Goal: Communication & Community: Share content

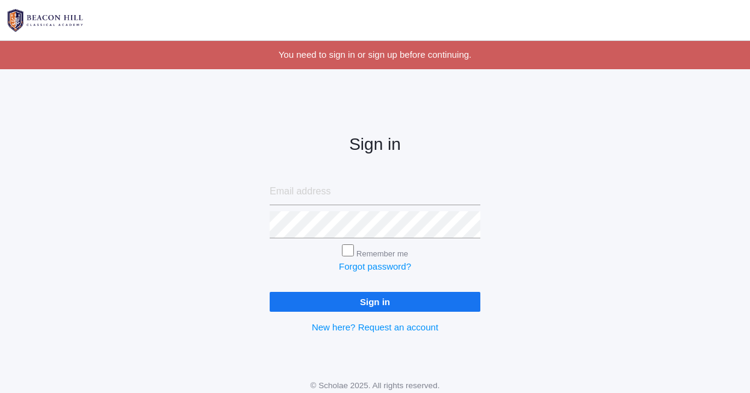
type input "[EMAIL_ADDRESS][DOMAIN_NAME]"
click at [382, 301] on input "Sign in" at bounding box center [375, 302] width 211 height 20
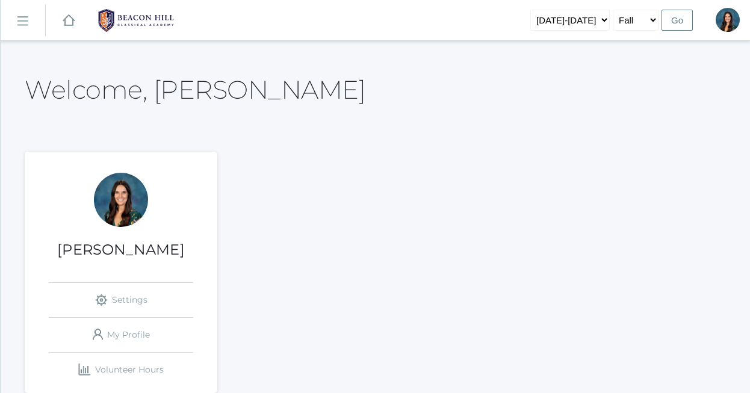
click at [22, 23] on rect at bounding box center [22, 20] width 19 height 19
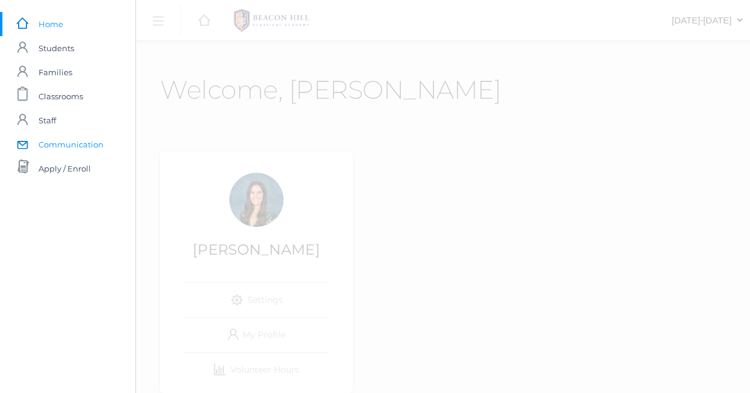
click at [75, 144] on span "Communication" at bounding box center [71, 144] width 65 height 24
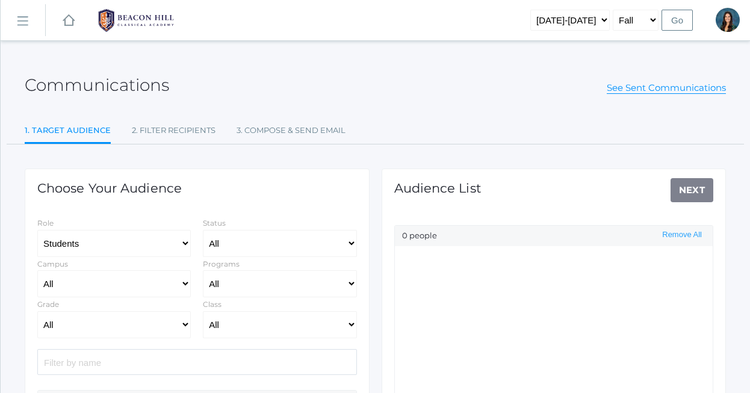
select select "Enrolled"
click at [94, 357] on input "search" at bounding box center [197, 362] width 320 height 26
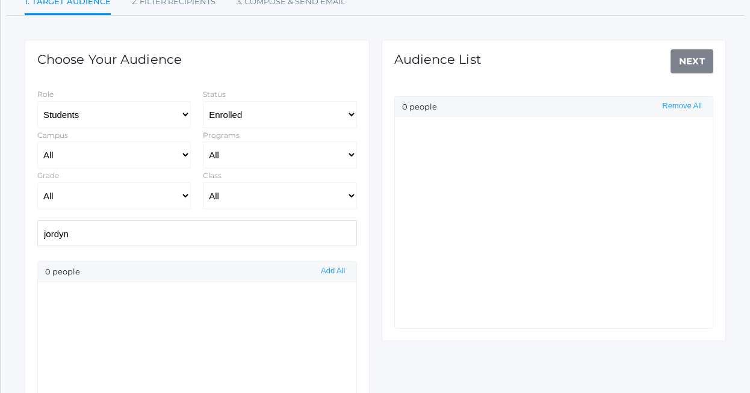
scroll to position [164, 0]
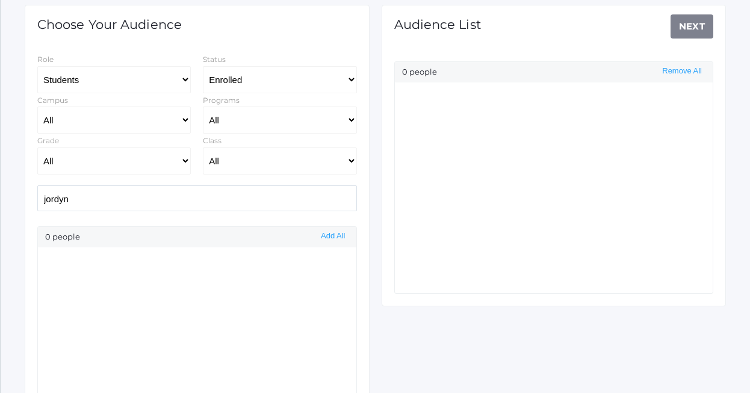
type input "jordyn"
click at [138, 75] on select "Students Staff" at bounding box center [113, 79] width 153 height 27
select select "1"
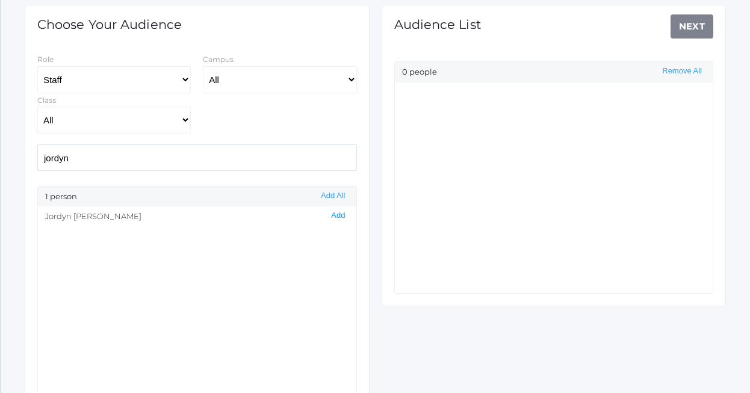
click at [341, 214] on button "Add" at bounding box center [337, 216] width 21 height 10
click at [691, 35] on link "Next" at bounding box center [691, 26] width 43 height 24
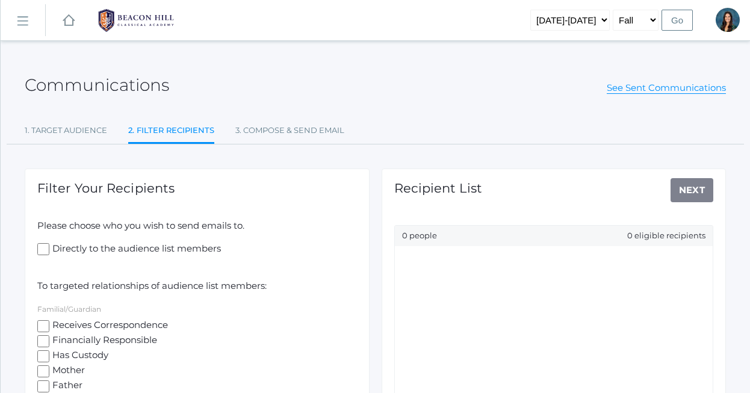
click at [46, 245] on input "Directly to the audience list members" at bounding box center [43, 249] width 12 height 12
checkbox input "true"
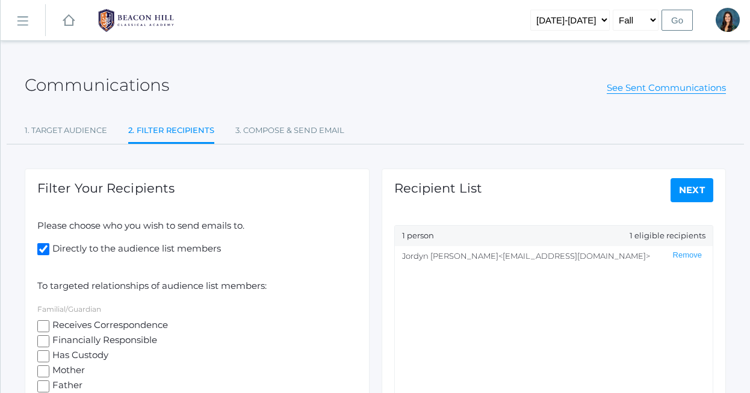
click at [696, 187] on link "Next" at bounding box center [691, 190] width 43 height 24
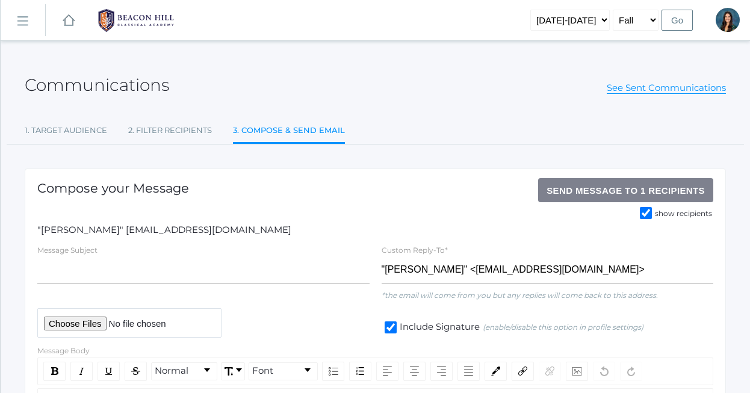
scroll to position [70, 0]
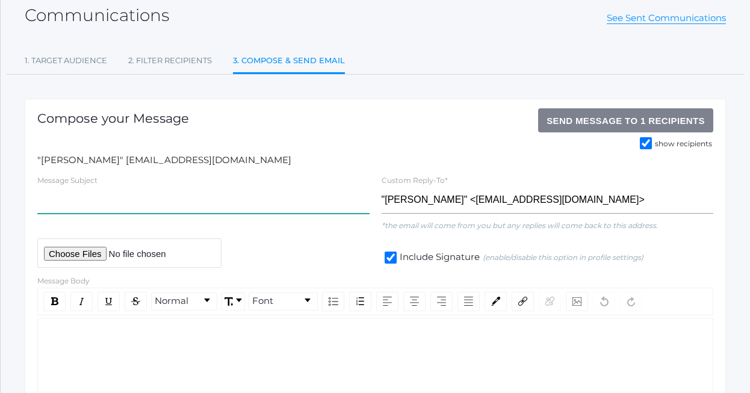
click at [131, 202] on input "text" at bounding box center [203, 200] width 332 height 27
click at [135, 331] on div "rdw-editor" at bounding box center [376, 338] width 656 height 14
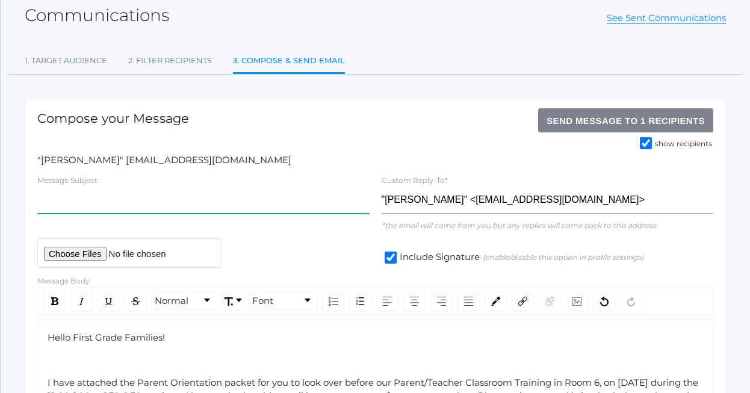
click at [97, 198] on input "text" at bounding box center [203, 200] width 332 height 27
click at [230, 208] on input "text" at bounding box center [203, 200] width 332 height 27
paste input "Parent Orientation Information"
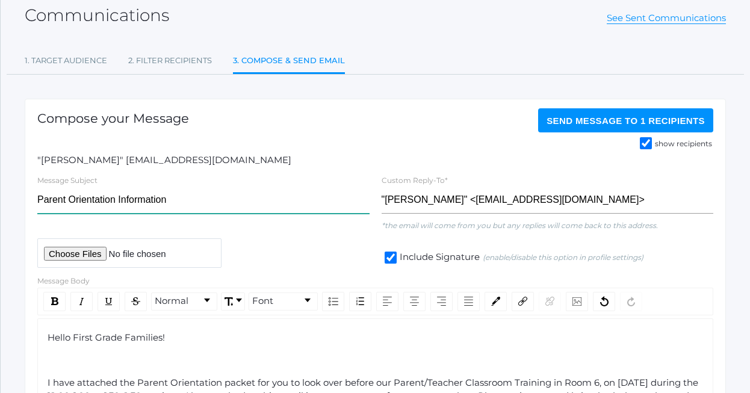
type input "Parent Orientation Information"
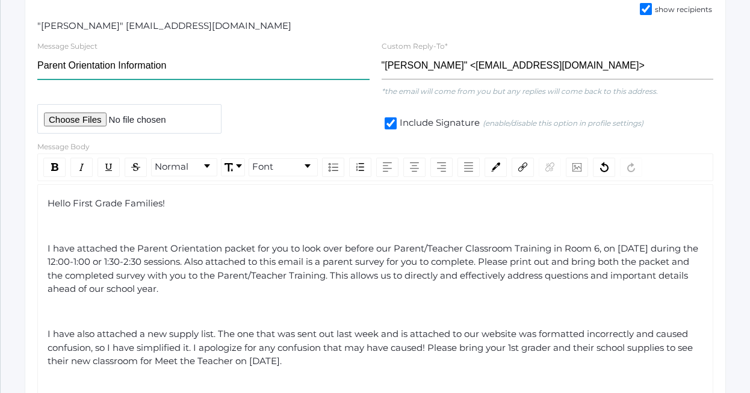
scroll to position [228, 0]
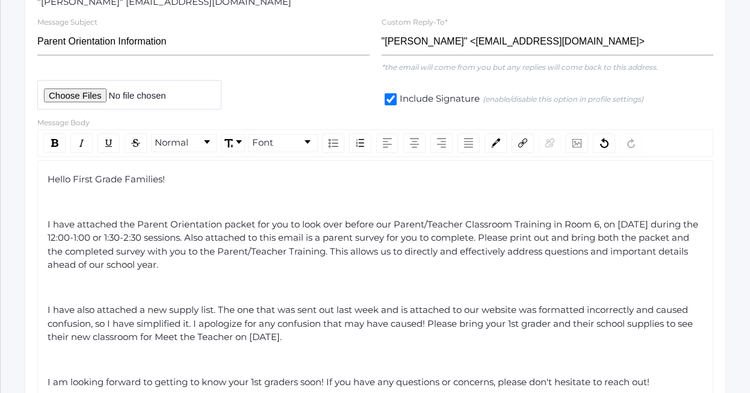
click at [47, 176] on div "Hello First Grade Families! I have attached the Parent Orientation packet for y…" at bounding box center [375, 349] width 656 height 352
click at [50, 178] on span "Hello First Grade Families!" at bounding box center [106, 178] width 117 height 11
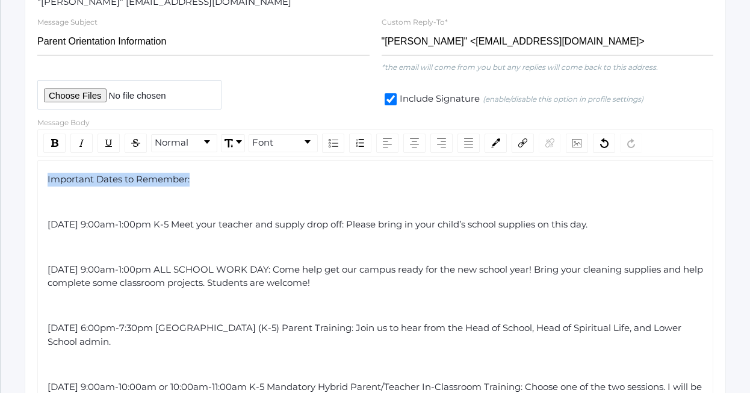
drag, startPoint x: 207, startPoint y: 184, endPoint x: 41, endPoint y: 179, distance: 166.1
click at [103, 145] on div "rdw-inline-control" at bounding box center [108, 143] width 22 height 19
click at [63, 143] on div "rdw-inline-control" at bounding box center [54, 143] width 22 height 19
click at [184, 228] on span "Saturday, August 23rd, 9:00am-1:00pm K-5 Meet your teacher and supply drop off:…" at bounding box center [318, 223] width 540 height 11
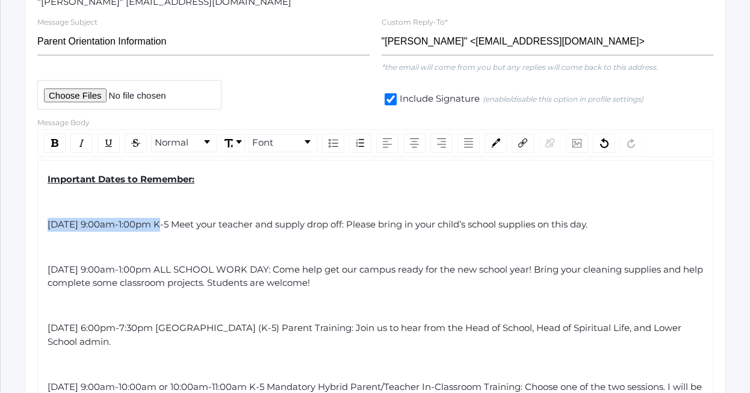
drag, startPoint x: 149, startPoint y: 220, endPoint x: 42, endPoint y: 219, distance: 107.7
drag, startPoint x: 220, startPoint y: 224, endPoint x: 45, endPoint y: 227, distance: 175.1
click at [501, 143] on div "rdw-color-picker" at bounding box center [495, 143] width 22 height 19
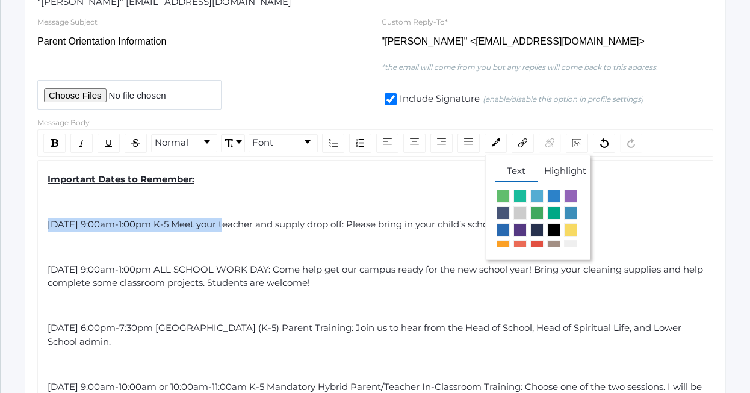
click at [537, 246] on span "rdw-color-picker" at bounding box center [536, 246] width 13 height 13
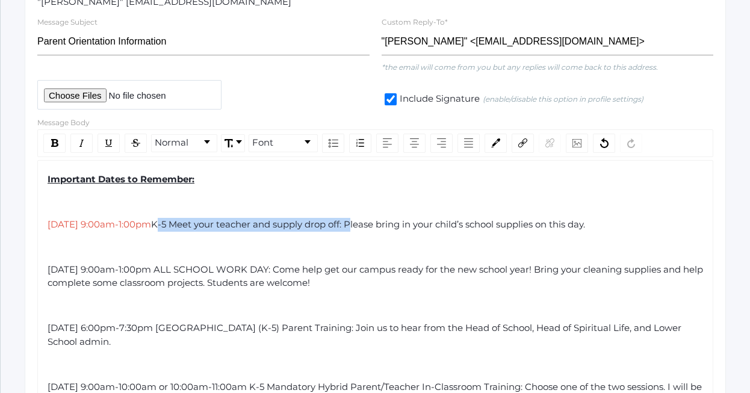
drag, startPoint x: 226, startPoint y: 224, endPoint x: 418, endPoint y: 226, distance: 192.0
click at [418, 226] on span "K-5 Meet your teacher and supply drop off: Please bring in your child’s school …" at bounding box center [368, 223] width 434 height 11
click at [54, 144] on img "rdw-inline-control" at bounding box center [54, 143] width 7 height 8
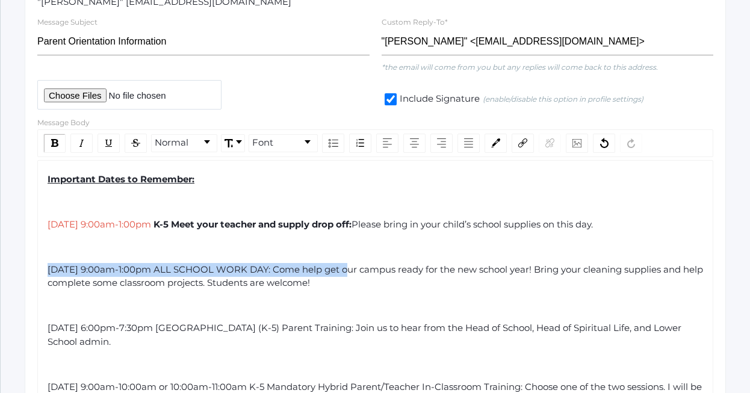
drag, startPoint x: 339, startPoint y: 272, endPoint x: 46, endPoint y: 260, distance: 293.3
click at [494, 143] on img "rdw-color-picker" at bounding box center [495, 142] width 9 height 9
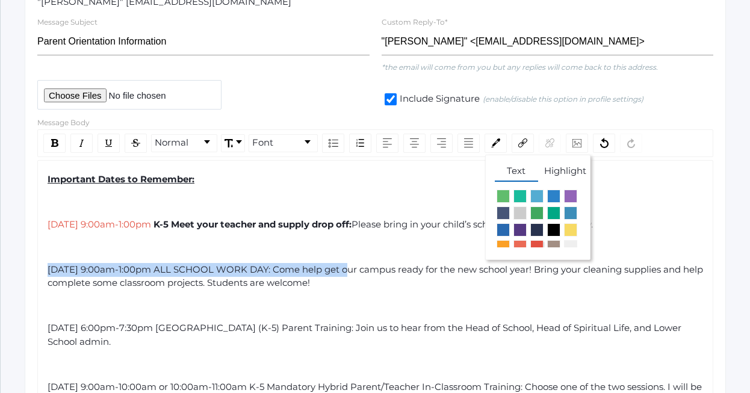
click at [537, 245] on span "rdw-color-picker" at bounding box center [536, 246] width 13 height 13
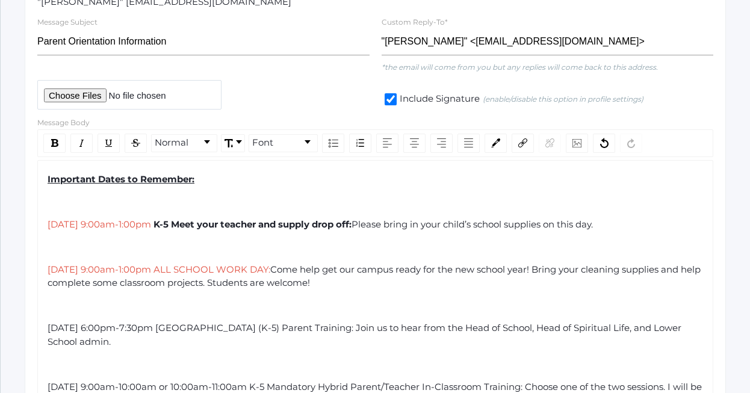
click at [344, 267] on span "Come help get our campus ready for the new school year! Bring your cleaning sup…" at bounding box center [375, 276] width 655 height 25
drag, startPoint x: 344, startPoint y: 267, endPoint x: 226, endPoint y: 270, distance: 117.4
click at [226, 270] on div "Saturday, August 23rd, 9:00am-1:00pm ALL SCHOOL WORK DAY: Come help get our cam…" at bounding box center [376, 276] width 656 height 27
click at [58, 145] on div "rdw-inline-control" at bounding box center [54, 143] width 22 height 19
click at [490, 143] on div "rdw-color-picker" at bounding box center [495, 143] width 22 height 19
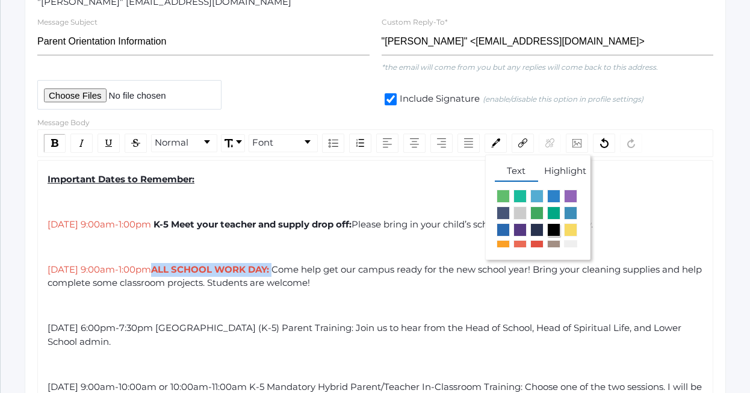
click at [551, 229] on span "rdw-color-picker" at bounding box center [553, 229] width 13 height 13
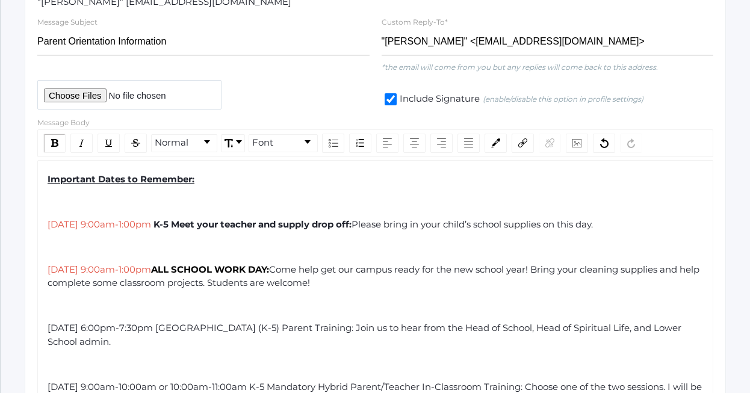
click at [362, 306] on div "rdw-editor" at bounding box center [376, 306] width 656 height 14
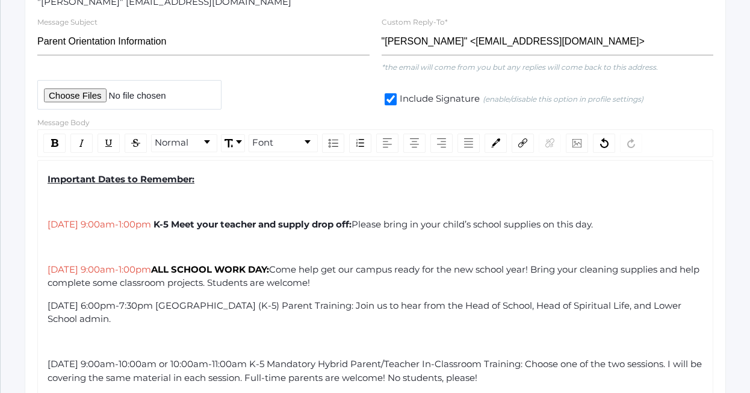
click at [186, 246] on div "rdw-editor" at bounding box center [376, 247] width 656 height 14
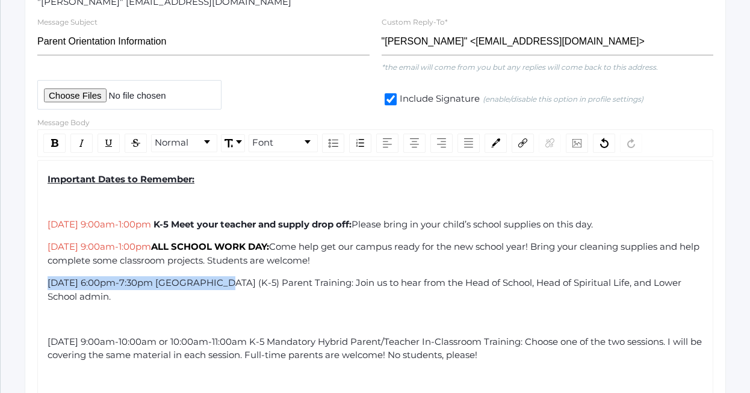
drag, startPoint x: 220, startPoint y: 282, endPoint x: 48, endPoint y: 285, distance: 172.1
click at [48, 285] on span "Monday, August 25th 6:00pm-7:30pm Mandatory Lower School (K-5) Parent Training:…" at bounding box center [366, 289] width 636 height 25
click at [499, 147] on img "rdw-color-picker" at bounding box center [495, 142] width 9 height 9
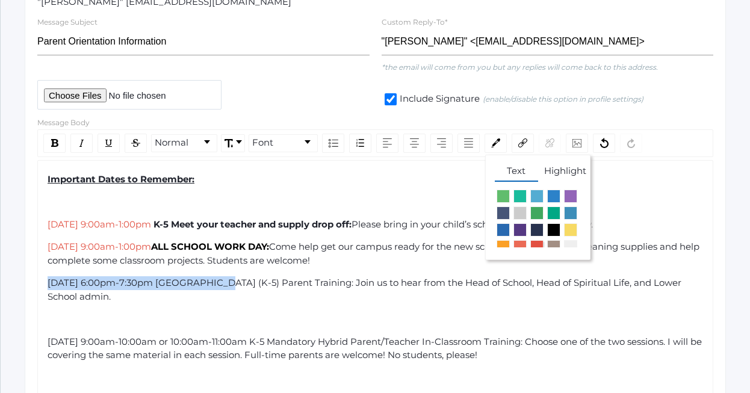
click at [537, 245] on span "rdw-color-picker" at bounding box center [536, 246] width 13 height 13
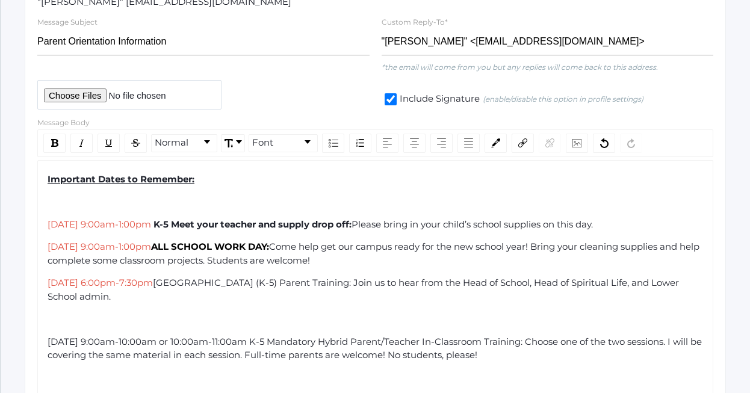
click at [233, 282] on span "Mandatory Lower School (K-5) Parent Training: Join us to hear from the Head of …" at bounding box center [365, 289] width 634 height 25
drag, startPoint x: 221, startPoint y: 282, endPoint x: 430, endPoint y: 288, distance: 208.9
click at [430, 288] on span "Mandatory Lower School (K-5) Parent Training: Join us to hear from the Head of …" at bounding box center [365, 289] width 634 height 25
click at [60, 147] on div "rdw-inline-control" at bounding box center [54, 143] width 22 height 19
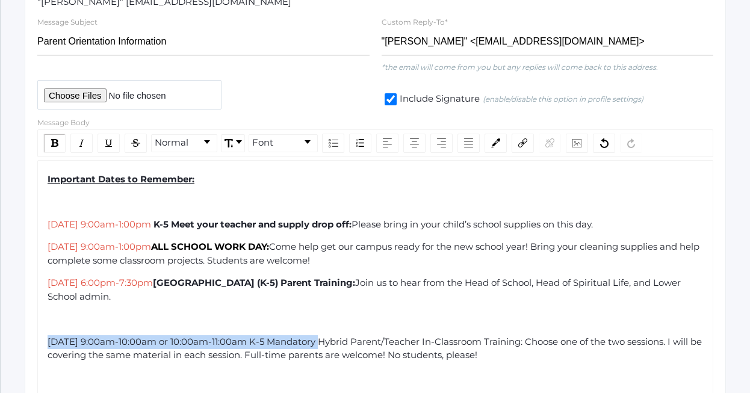
drag, startPoint x: 315, startPoint y: 340, endPoint x: 49, endPoint y: 341, distance: 265.4
click at [49, 341] on span "Tuesday, August 26th, 9:00am-10:00am or 10:00am-11:00am K-5 Mandatory Hybrid Pa…" at bounding box center [376, 348] width 656 height 25
click at [499, 148] on div "rdw-color-picker" at bounding box center [495, 143] width 22 height 19
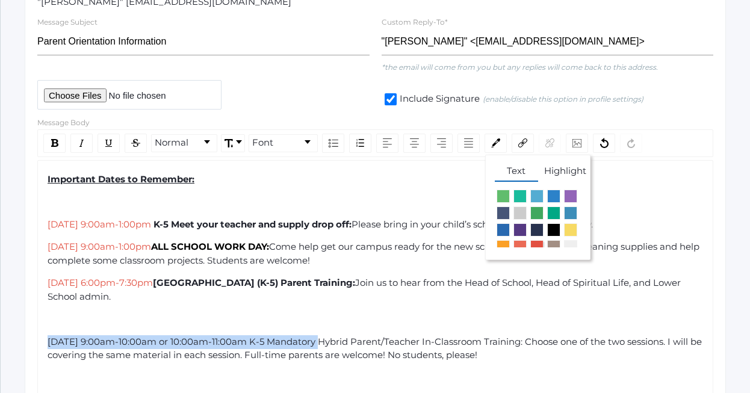
click at [538, 244] on span "rdw-color-picker" at bounding box center [536, 246] width 13 height 13
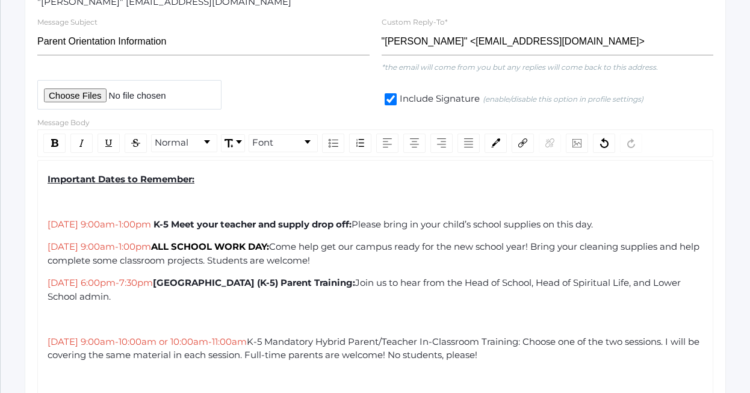
click at [344, 338] on span "K-5 Mandatory Hybrid Parent/Teacher In-Classroom Training: Choose one of the tw…" at bounding box center [375, 348] width 654 height 25
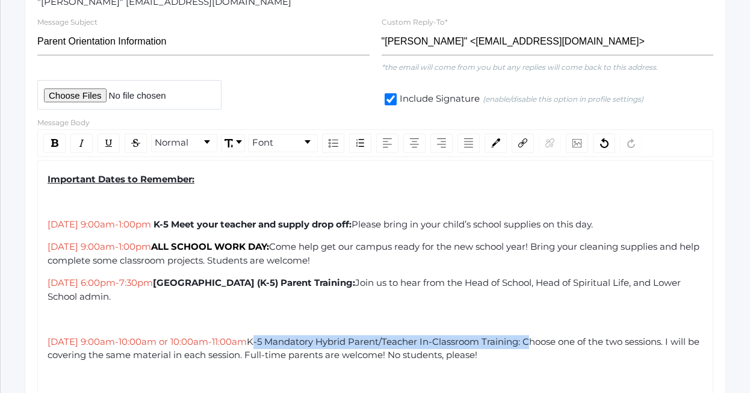
drag, startPoint x: 318, startPoint y: 341, endPoint x: 596, endPoint y: 341, distance: 278.0
click at [596, 341] on span "K-5 Mandatory Hybrid Parent/Teacher In-Classroom Training: Choose one of the tw…" at bounding box center [375, 348] width 654 height 25
click at [58, 145] on div "rdw-inline-control" at bounding box center [54, 143] width 22 height 19
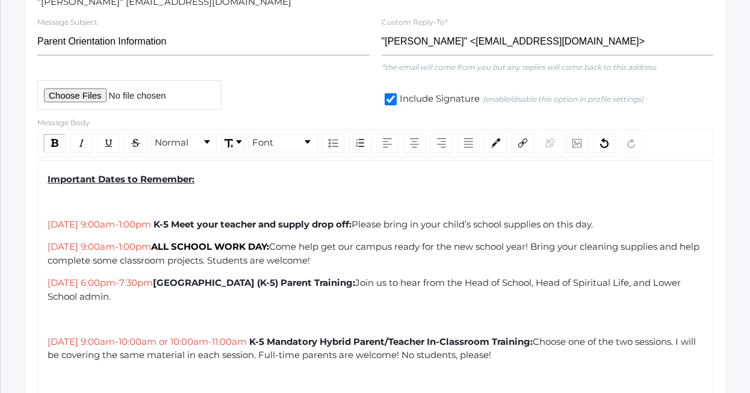
click at [67, 323] on div "rdw-editor" at bounding box center [376, 319] width 656 height 14
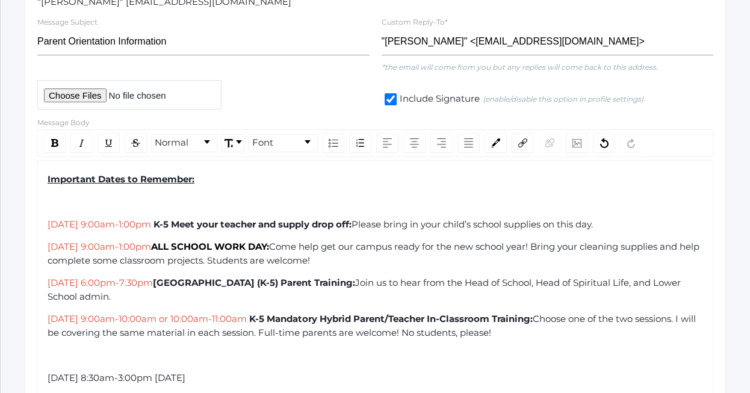
click at [212, 357] on div "rdw-editor" at bounding box center [376, 355] width 656 height 14
drag, startPoint x: 225, startPoint y: 354, endPoint x: 37, endPoint y: 355, distance: 188.3
click at [493, 147] on img "rdw-color-picker" at bounding box center [495, 142] width 9 height 9
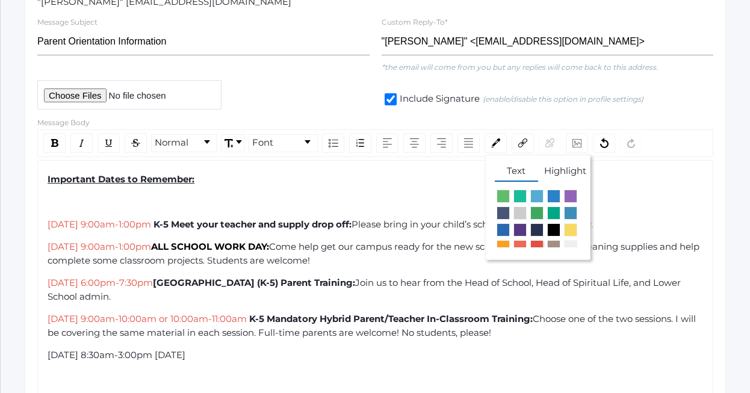
click at [534, 244] on span "rdw-color-picker" at bounding box center [536, 246] width 13 height 13
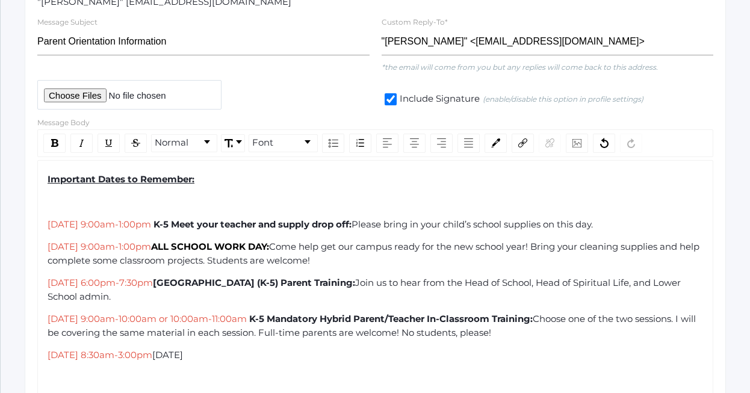
drag, startPoint x: 320, startPoint y: 361, endPoint x: 227, endPoint y: 357, distance: 92.7
click at [227, 357] on div "Thursday, August 28th, 8:30am-3:00pm First Day of School" at bounding box center [376, 355] width 656 height 14
click at [50, 138] on div "rdw-inline-control" at bounding box center [54, 143] width 22 height 19
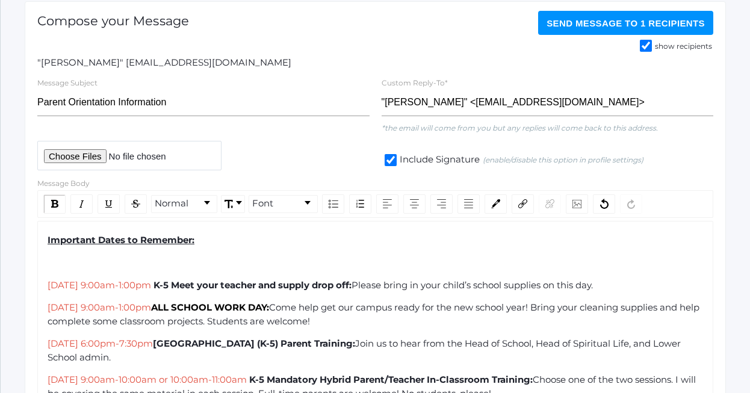
click at [130, 267] on div "rdw-editor" at bounding box center [376, 263] width 656 height 14
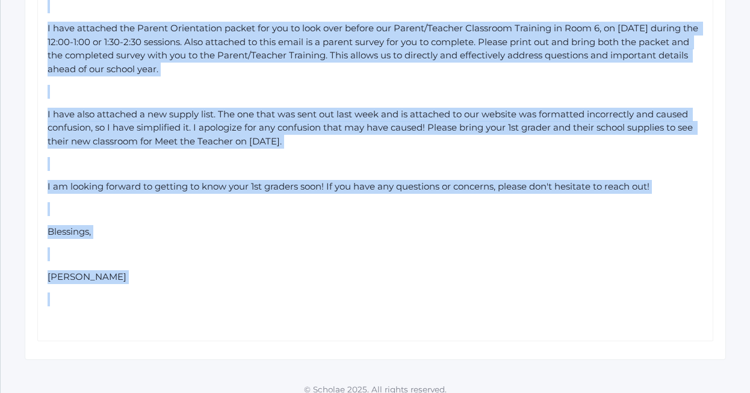
scroll to position [655, 0]
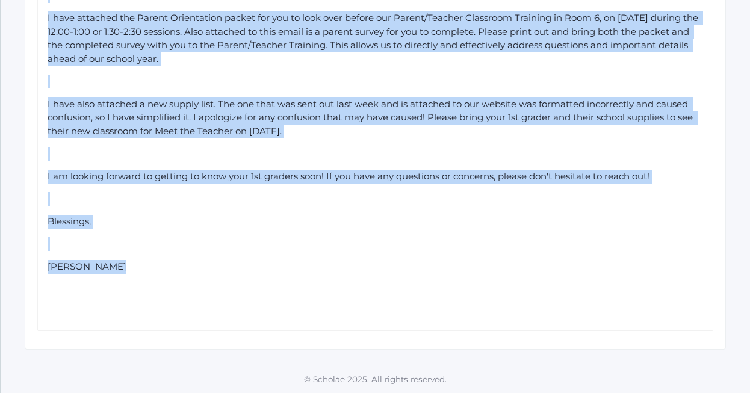
drag, startPoint x: 48, startPoint y: 199, endPoint x: 319, endPoint y: 286, distance: 284.5
click at [319, 286] on div "Important Dates to Remember: Saturday, August 23rd, 9:00am-1:00pm K-5 Meet your…" at bounding box center [376, 31] width 656 height 573
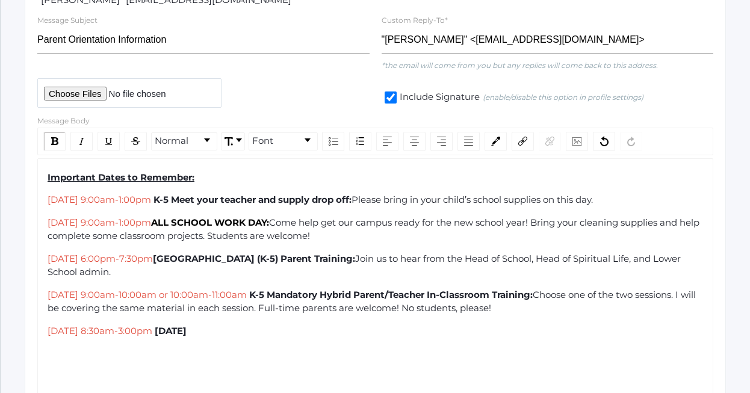
scroll to position [229, 0]
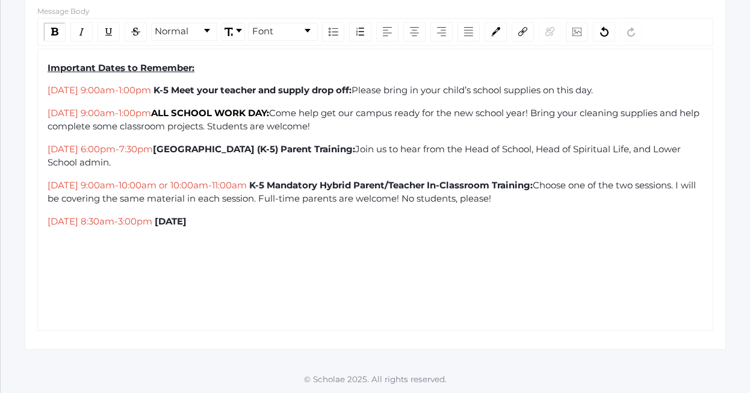
click at [152, 301] on div "Important Dates to Remember: Saturday, August 23rd, 9:00am-1:00pm K-5 Meet your…" at bounding box center [376, 190] width 656 height 258
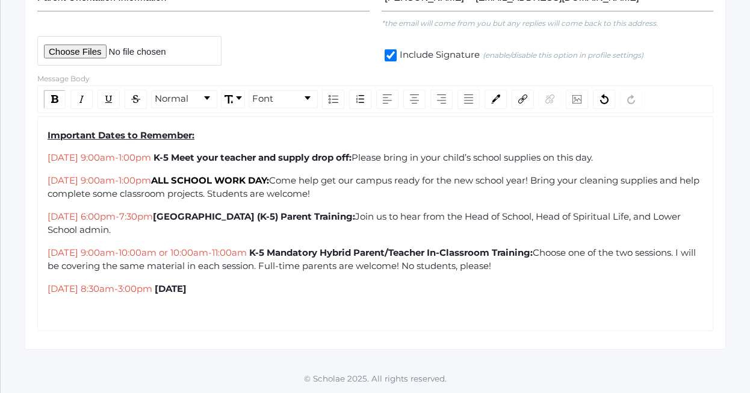
scroll to position [249, 0]
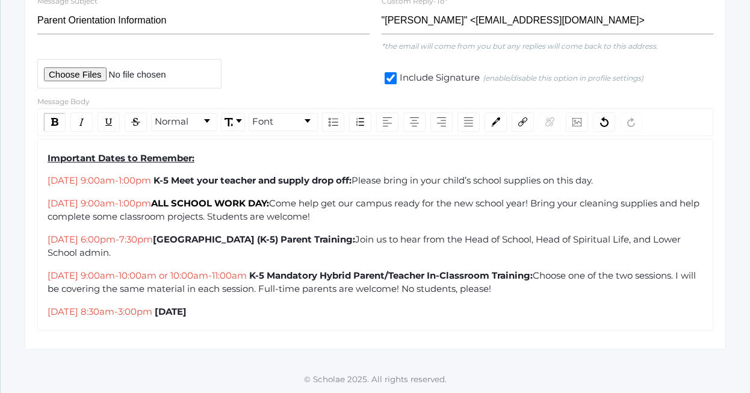
click at [48, 156] on span "Important Dates to Remember:" at bounding box center [121, 157] width 147 height 11
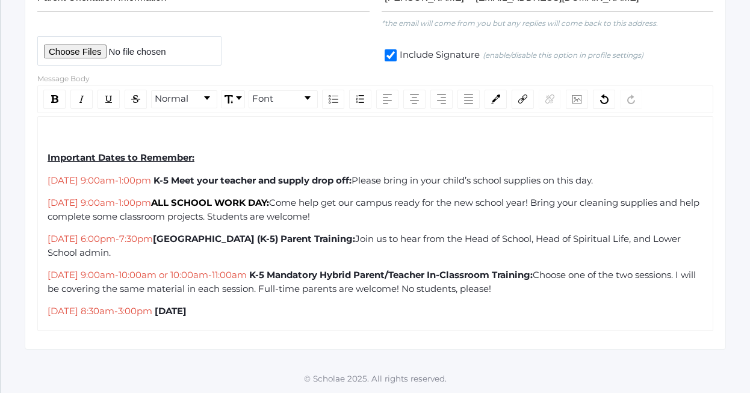
scroll to position [339, 0]
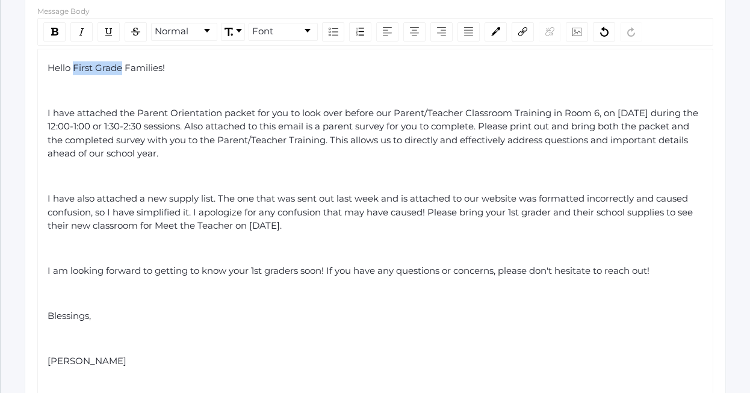
drag, startPoint x: 121, startPoint y: 69, endPoint x: 75, endPoint y: 69, distance: 45.7
click at [75, 69] on span "Hello First Grade Families!" at bounding box center [106, 67] width 117 height 11
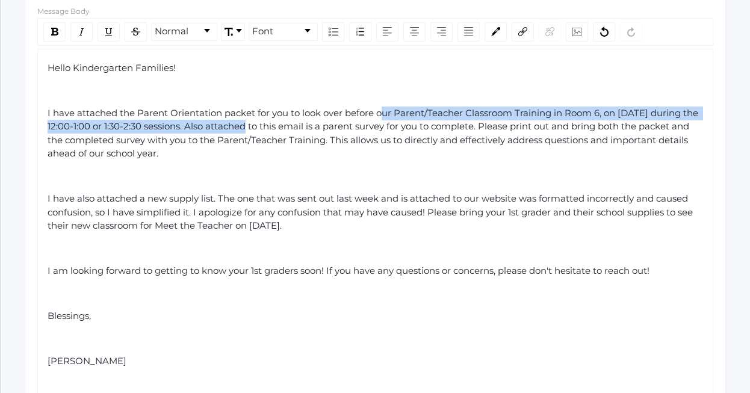
drag, startPoint x: 236, startPoint y: 123, endPoint x: 365, endPoint y: 116, distance: 129.6
click at [365, 116] on span "I have attached the Parent Orientation packet for you to look over before our P…" at bounding box center [374, 133] width 653 height 52
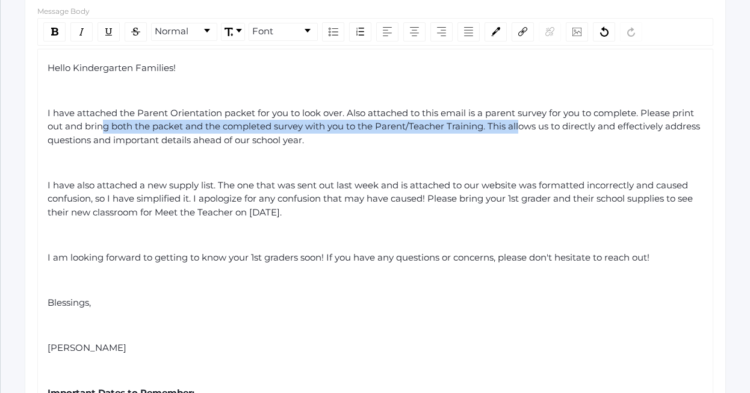
drag, startPoint x: 514, startPoint y: 126, endPoint x: 90, endPoint y: 132, distance: 424.9
click at [90, 132] on div "I have attached the Parent Orientation packet for you to look over. Also attach…" at bounding box center [376, 127] width 656 height 41
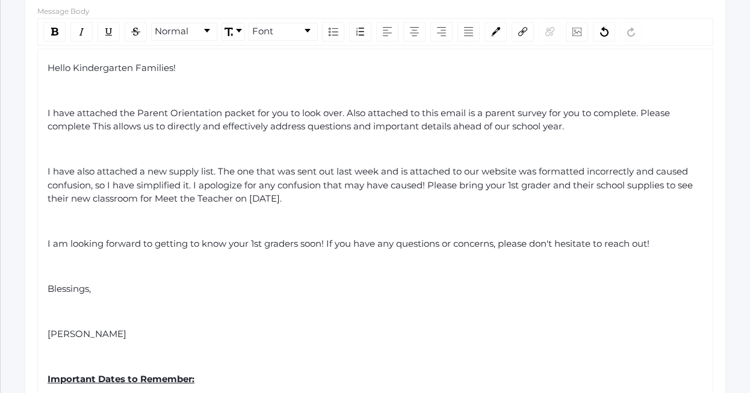
drag, startPoint x: 378, startPoint y: 199, endPoint x: 46, endPoint y: 174, distance: 333.7
click at [46, 174] on div "Hello Kindergarten Families! I have attached the Parent Orientation packet for …" at bounding box center [375, 301] width 676 height 504
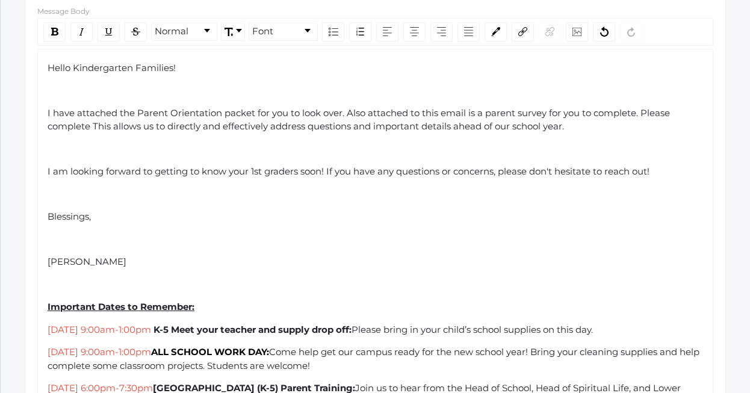
click at [58, 170] on span "I am looking forward to getting to know your 1st graders soon! If you have any …" at bounding box center [349, 170] width 602 height 11
drag, startPoint x: 300, startPoint y: 171, endPoint x: 252, endPoint y: 171, distance: 48.7
click at [252, 171] on span "I am looking forward to getting to know your 1st graders soon! If you have any …" at bounding box center [349, 170] width 602 height 11
click at [318, 207] on div "Hello Kindergarten Families! I have attached the Parent Orientation packet for …" at bounding box center [376, 264] width 656 height 406
click at [502, 172] on span "I am looking forward to getting to know your Kindergarteners soon! If you have …" at bounding box center [362, 170] width 628 height 11
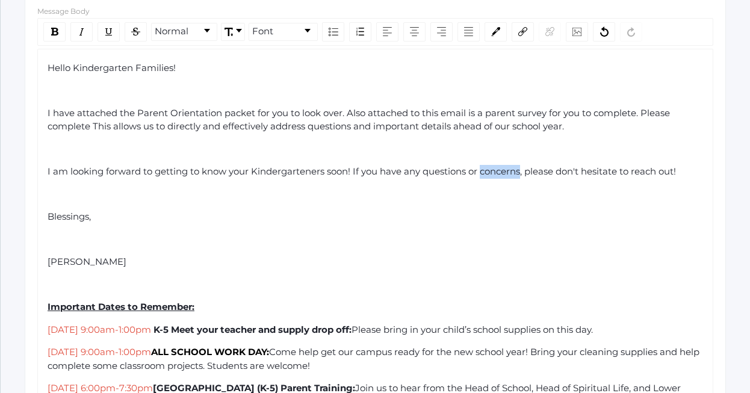
click at [502, 172] on span "I am looking forward to getting to know your Kindergarteners soon! If you have …" at bounding box center [362, 170] width 628 height 11
click at [446, 155] on div "rdw-editor" at bounding box center [376, 150] width 656 height 14
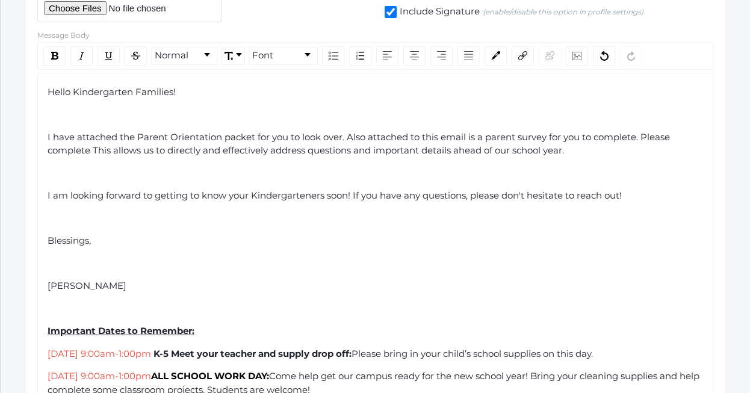
scroll to position [313, 0]
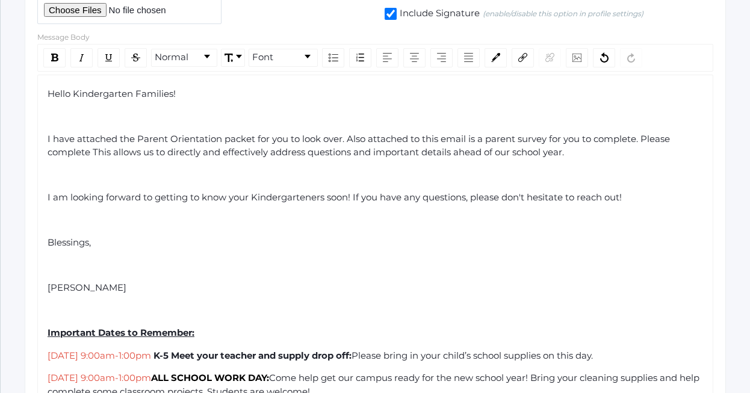
click at [365, 140] on span "I have attached the Parent Orientation packet for you to look over. Also attach…" at bounding box center [360, 145] width 625 height 25
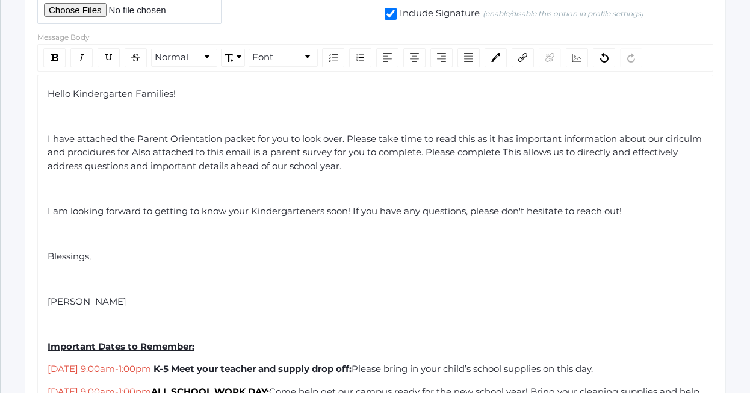
click at [141, 151] on span "I have attached the Parent Orientation packet for you to look over. Please take…" at bounding box center [376, 152] width 656 height 39
click at [132, 153] on span "I have attached the Parent Orientation packet for you to look over. Please take…" at bounding box center [376, 152] width 656 height 39
click at [134, 151] on span "I have attached the Parent Orientation packet for you to look over. Please take…" at bounding box center [376, 152] width 656 height 39
copy span "procedures"
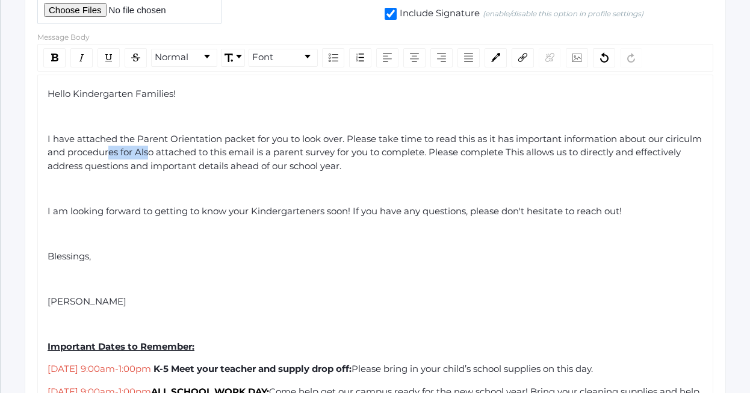
click at [153, 156] on span "I have attached the Parent Orientation packet for you to look over. Please take…" at bounding box center [376, 152] width 656 height 39
click at [157, 153] on span "I have attached the Parent Orientation packet for you to look over. Please take…" at bounding box center [376, 152] width 656 height 39
click at [60, 155] on span "I have attached the Parent Orientation packet for you to look over. Please take…" at bounding box center [376, 152] width 656 height 39
click at [357, 102] on div "Hello Kindergarten Families! I have attached the Parent Orientation packet for …" at bounding box center [376, 297] width 656 height 420
click at [187, 151] on span "I have attached the Parent Orientation packet for you to look over. Please take…" at bounding box center [368, 152] width 640 height 39
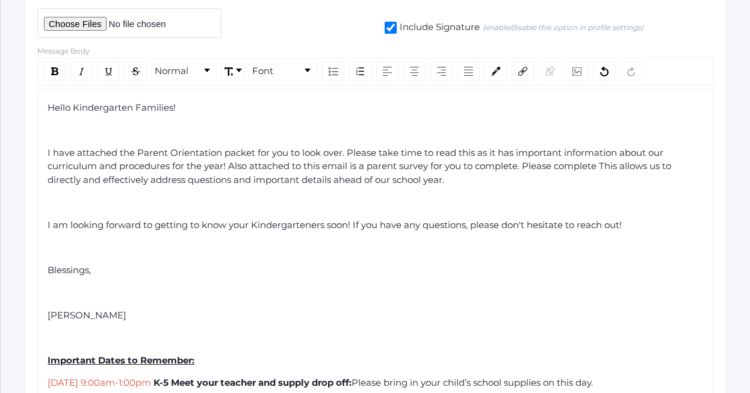
scroll to position [302, 0]
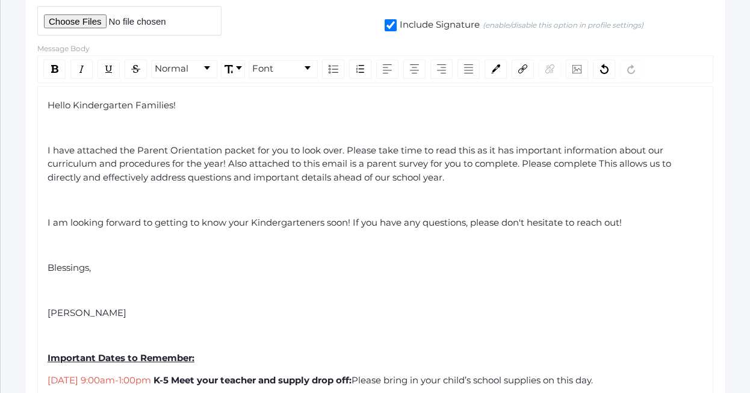
drag, startPoint x: 605, startPoint y: 164, endPoint x: 573, endPoint y: 184, distance: 37.6
click at [573, 184] on div "Hello Kindergarten Families! I have attached the Parent Orientation packet for …" at bounding box center [376, 309] width 656 height 420
click at [599, 165] on span "I have attached the Parent Orientation packet for you to look over. Please take…" at bounding box center [361, 163] width 626 height 39
click at [579, 165] on span "I have attached the Parent Orientation packet for you to look over. Please take…" at bounding box center [361, 163] width 626 height 39
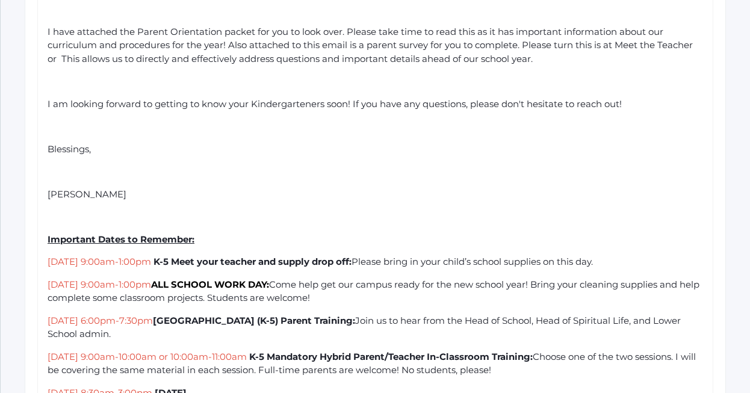
scroll to position [420, 0]
drag, startPoint x: 391, startPoint y: 357, endPoint x: 409, endPoint y: 356, distance: 18.1
click at [409, 356] on span "K-5 Mandatory Hybrid Parent/Teacher In-Classroom Training:" at bounding box center [390, 356] width 283 height 11
drag, startPoint x: 422, startPoint y: 358, endPoint x: 601, endPoint y: 354, distance: 178.7
click at [533, 354] on span "K-5 Mandatory Hybrid Parent/Teacher In-Classroom Training:" at bounding box center [390, 356] width 283 height 11
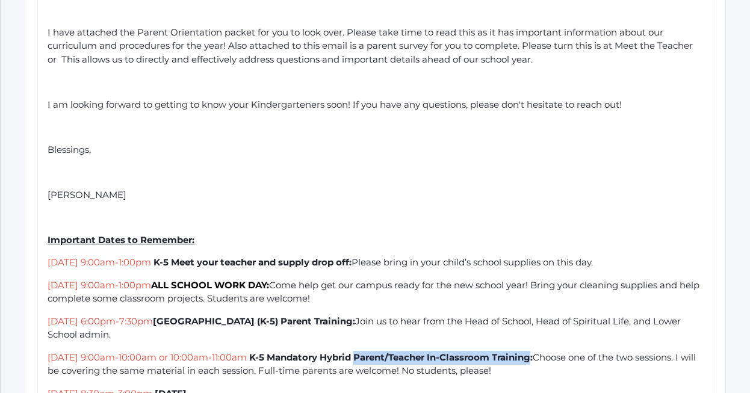
copy span "Parent/Teacher In-Classroom Training"
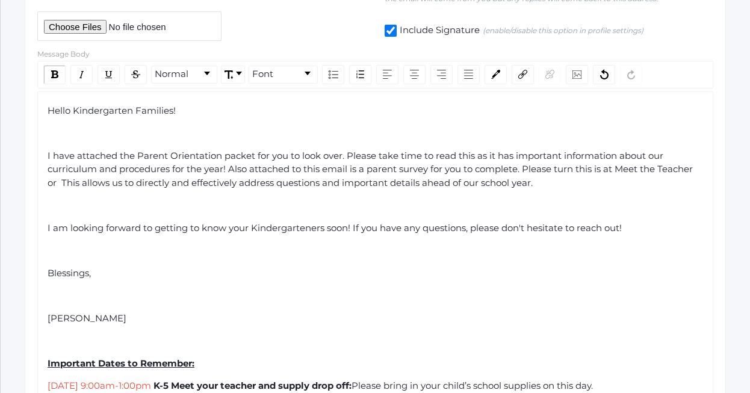
scroll to position [289, 0]
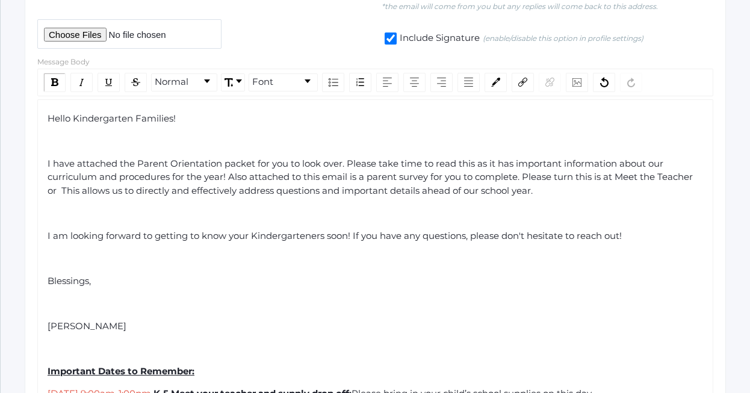
click at [58, 190] on span "I have attached the Parent Orientation packet for you to look over. Please take…" at bounding box center [371, 177] width 647 height 39
click at [60, 190] on span "I have attached the Parent Orientation packet for you to look over. Please take…" at bounding box center [375, 177] width 655 height 39
click at [230, 194] on span "I have attached the Parent Orientation packet for you to look over. Please take…" at bounding box center [375, 177] width 655 height 39
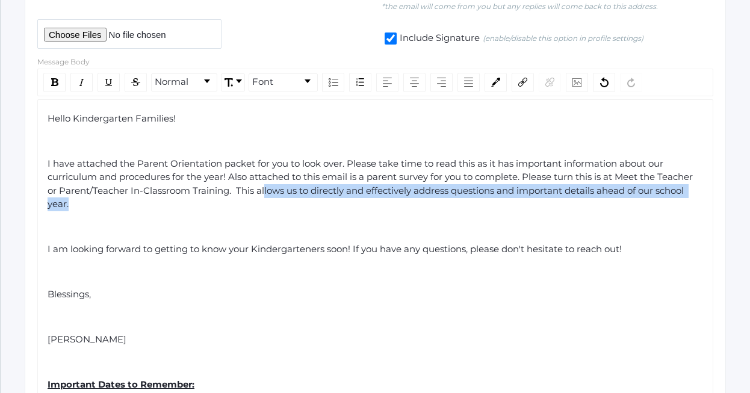
drag, startPoint x: 227, startPoint y: 213, endPoint x: 233, endPoint y: 190, distance: 24.4
click at [233, 190] on div "Hello Kindergarten Families! I have attached the Parent Orientation packet for …" at bounding box center [376, 328] width 656 height 433
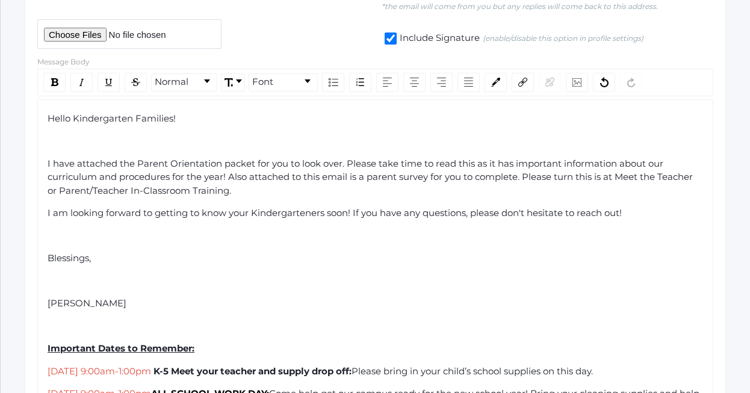
click at [525, 176] on span "I have attached the Parent Orientation packet for you to look over. Please take…" at bounding box center [371, 177] width 647 height 39
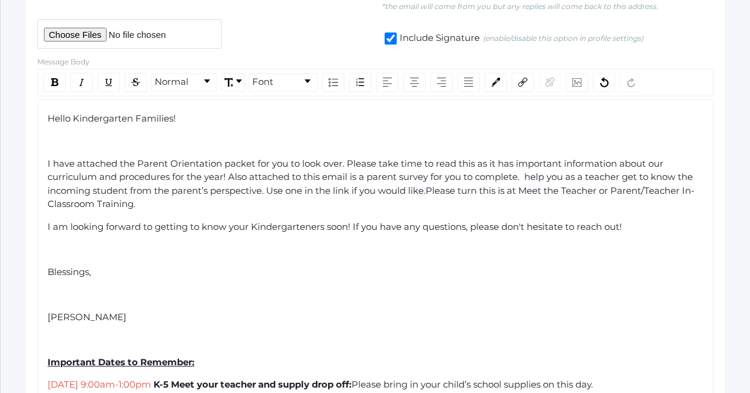
click at [528, 179] on span "I have attached the Parent Orientation packet for you to look over. Please take…" at bounding box center [371, 184] width 647 height 52
click at [569, 180] on span "I have attached the Parent Orientation packet for you to look over. Please take…" at bounding box center [374, 184] width 652 height 52
click at [588, 178] on span "I have attached the Parent Orientation packet for you to look over. Please take…" at bounding box center [374, 184] width 652 height 52
click at [530, 178] on span "I have attached the Parent Orientation packet for you to look over. Please take…" at bounding box center [376, 184] width 656 height 52
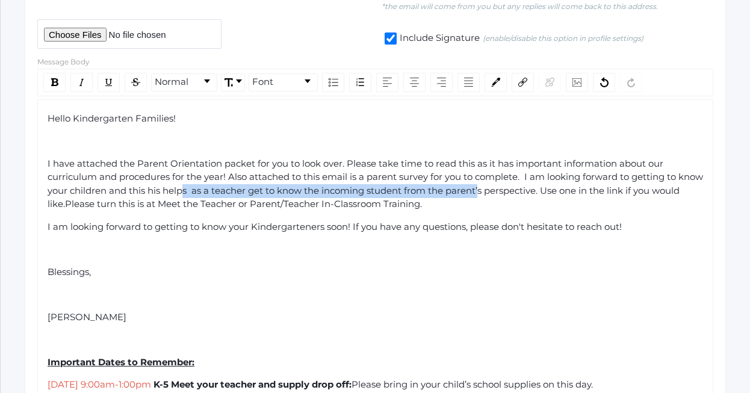
drag, startPoint x: 471, startPoint y: 191, endPoint x: 176, endPoint y: 193, distance: 294.9
click at [176, 193] on span "I have attached the Parent Orientation packet for you to look over. Please take…" at bounding box center [377, 184] width 658 height 52
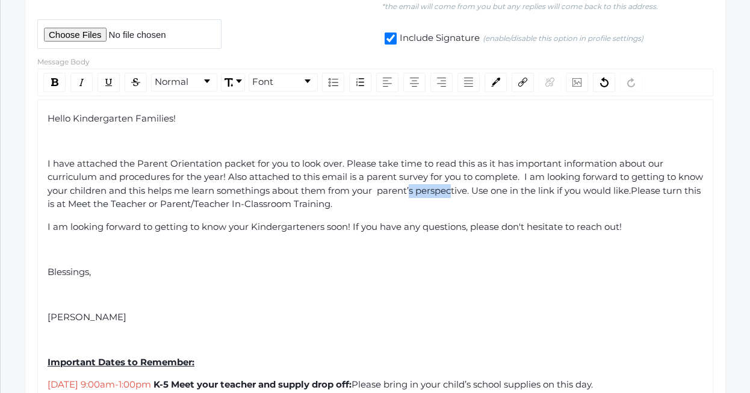
drag, startPoint x: 444, startPoint y: 191, endPoint x: 405, endPoint y: 191, distance: 39.1
click at [405, 192] on span "I have attached the Parent Orientation packet for you to look over. Please take…" at bounding box center [377, 184] width 658 height 52
click at [459, 195] on span "I have attached the Parent Orientation packet for you to look over. Please take…" at bounding box center [377, 184] width 658 height 52
click at [270, 193] on span "I have attached the Parent Orientation packet for you to look over. Please take…" at bounding box center [377, 184] width 658 height 52
click at [265, 191] on span "I have attached the Parent Orientation packet for you to look over. Please take…" at bounding box center [377, 184] width 658 height 52
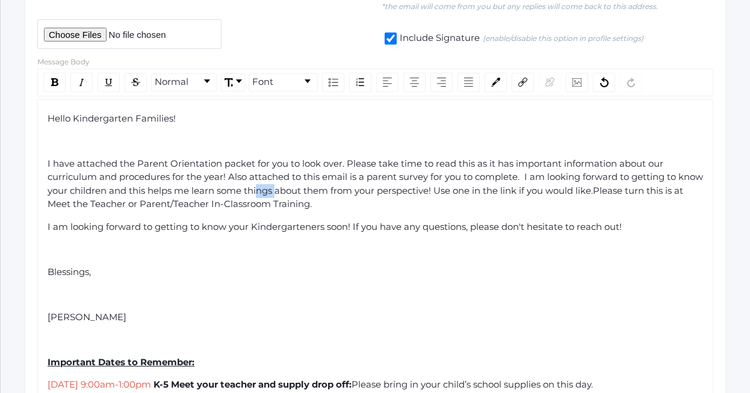
click at [265, 191] on span "I have attached the Parent Orientation packet for you to look over. Please take…" at bounding box center [377, 184] width 658 height 52
drag, startPoint x: 302, startPoint y: 191, endPoint x: 244, endPoint y: 191, distance: 58.4
click at [244, 191] on span "I have attached the Parent Orientation packet for you to look over. Please take…" at bounding box center [377, 184] width 658 height 52
click at [404, 208] on div "I have attached the Parent Orientation packet for you to look over. Please take…" at bounding box center [376, 184] width 656 height 54
drag, startPoint x: 391, startPoint y: 203, endPoint x: 409, endPoint y: 196, distance: 19.2
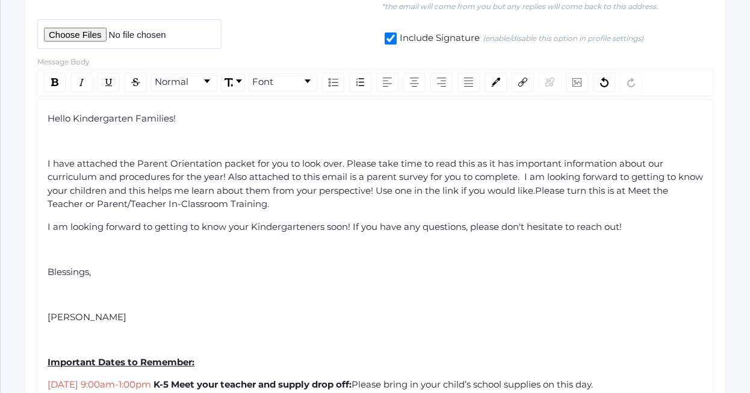
click at [409, 196] on div "I have attached the Parent Orientation packet for you to look over. Please take…" at bounding box center [376, 184] width 656 height 54
click at [551, 194] on span "I have attached the Parent Orientation packet for you to look over. Please take…" at bounding box center [377, 184] width 658 height 52
drag, startPoint x: 564, startPoint y: 193, endPoint x: 406, endPoint y: 193, distance: 158.9
click at [406, 193] on span "I have attached the Parent Orientation packet for you to look over. Please take…" at bounding box center [377, 184] width 658 height 52
click at [488, 191] on span "I have attached the Parent Orientation packet for you to look over. Please take…" at bounding box center [377, 184] width 658 height 52
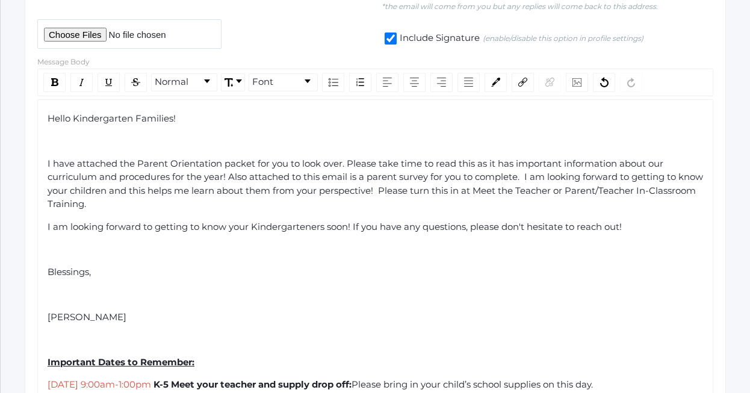
click at [446, 201] on div "I have attached the Parent Orientation packet for you to look over. Please take…" at bounding box center [376, 184] width 656 height 54
click at [596, 188] on span "I have attached the Parent Orientation packet for you to look over. Please take…" at bounding box center [377, 184] width 658 height 52
click at [49, 318] on span "Ms. Dewey" at bounding box center [87, 316] width 79 height 11
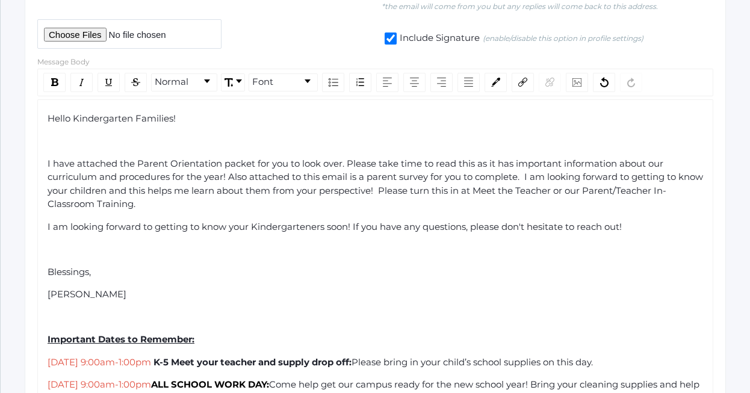
click at [61, 36] on input "file" at bounding box center [129, 33] width 184 height 29
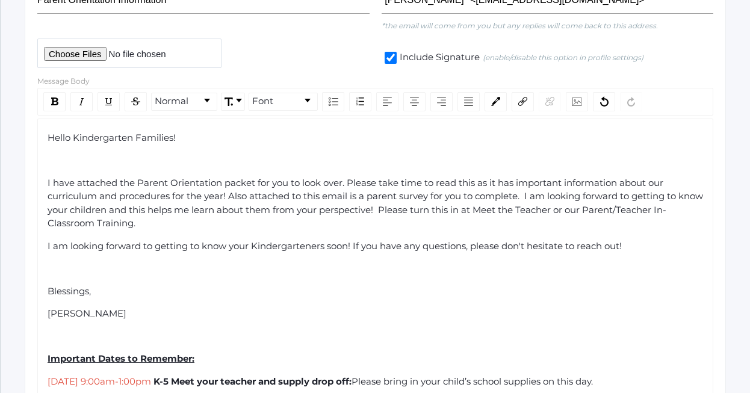
click at [67, 184] on span "I have attached the Parent Orientation packet for you to look over. Please take…" at bounding box center [377, 203] width 658 height 52
click at [183, 135] on div "Hello Kindergarten Families!" at bounding box center [376, 138] width 656 height 14
click at [85, 54] on input "file" at bounding box center [129, 53] width 184 height 29
click at [97, 50] on input "file" at bounding box center [129, 53] width 184 height 29
type input "C:\fakepath\Kindergarten Parent Orientation 2025-26 .pdf"
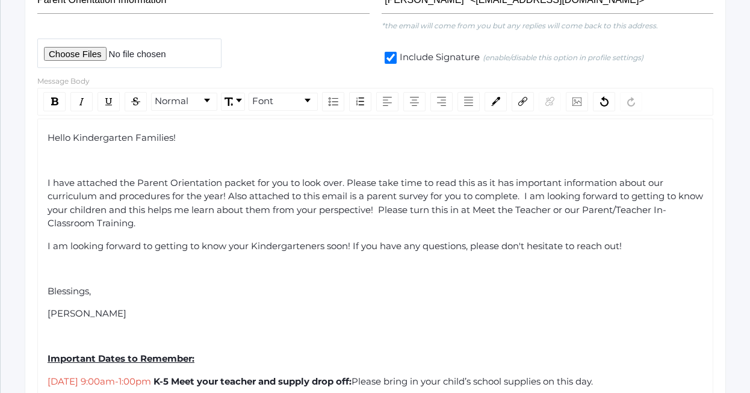
click at [388, 324] on div "Hello Kindergarten Families! I have attached the Parent Orientation packet for …" at bounding box center [376, 325] width 656 height 388
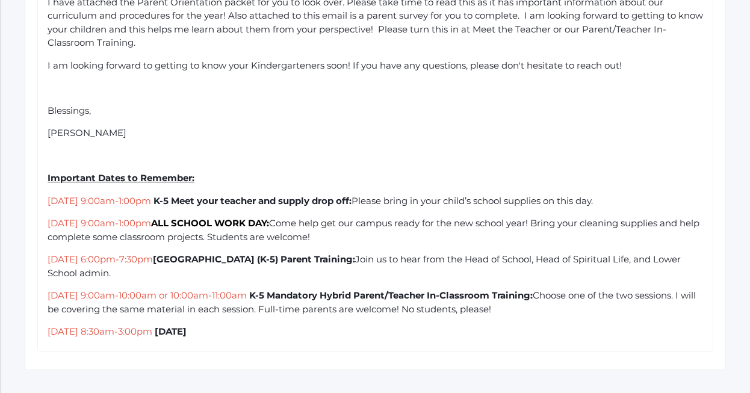
scroll to position [467, 0]
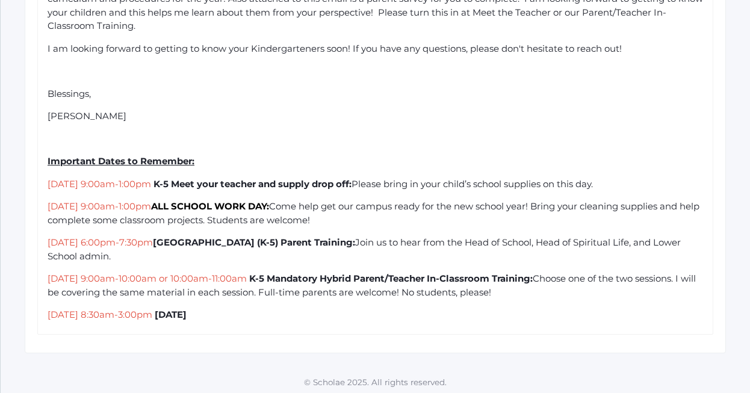
click at [475, 317] on div "Thursday, August 28th, 8:30am-3:00pm First Day of School" at bounding box center [376, 315] width 656 height 14
click at [341, 293] on span "Choose one of the two sessions. I will be covering the same material in each se…" at bounding box center [373, 285] width 650 height 25
click at [487, 295] on span "Choose one of the two sessions. I will be covering the same material in each se…" at bounding box center [373, 285] width 650 height 25
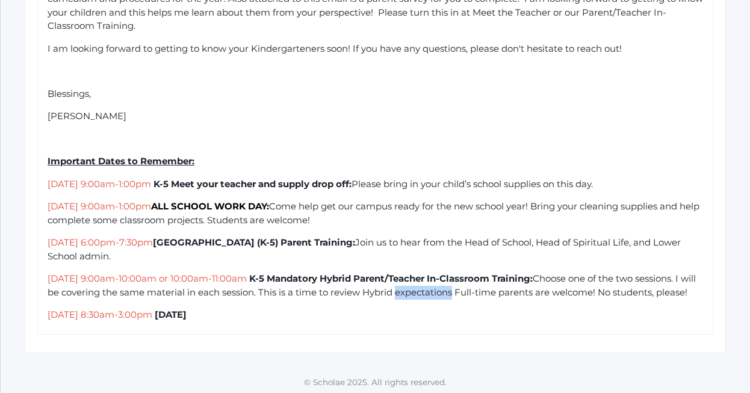
click at [487, 295] on span "Choose one of the two sessions. I will be covering the same material in each se…" at bounding box center [373, 285] width 650 height 25
click at [512, 318] on div "Hello Kindergarten Families! I have attached the Parent Orientation packet for …" at bounding box center [376, 128] width 656 height 388
drag, startPoint x: 379, startPoint y: 294, endPoint x: 362, endPoint y: 294, distance: 17.4
click at [362, 294] on span "Choose one of the two sessions. I will be covering the same material in each se…" at bounding box center [373, 285] width 650 height 25
click at [386, 294] on span "Choose one of the two sessions. I will be covering the same material in each se…" at bounding box center [373, 285] width 650 height 25
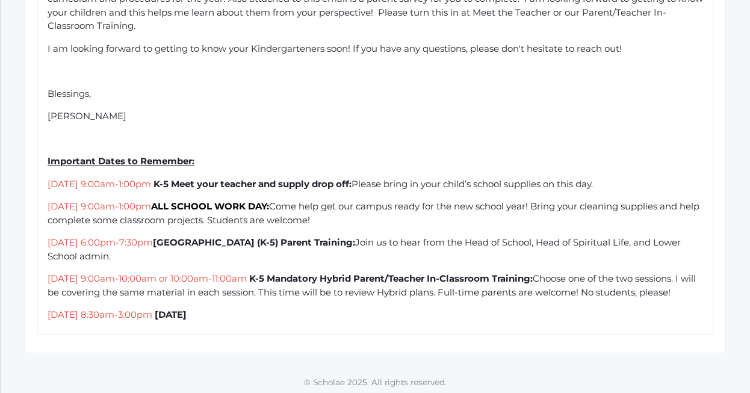
click at [505, 291] on span "Choose one of the two sessions. I will be covering the same material in each se…" at bounding box center [373, 285] width 650 height 25
click at [539, 299] on div "Tuesday, August 26th, 9:00am-10:00am or 10:00am-11:00am K-5 Mandatory Hybrid Pa…" at bounding box center [376, 285] width 656 height 27
click at [525, 288] on span "Choose one of the two sessions. I will be covering the same material in each se…" at bounding box center [374, 285] width 652 height 25
click at [472, 317] on div "Hello Kindergarten Families! I have attached the Parent Orientation packet for …" at bounding box center [376, 128] width 656 height 388
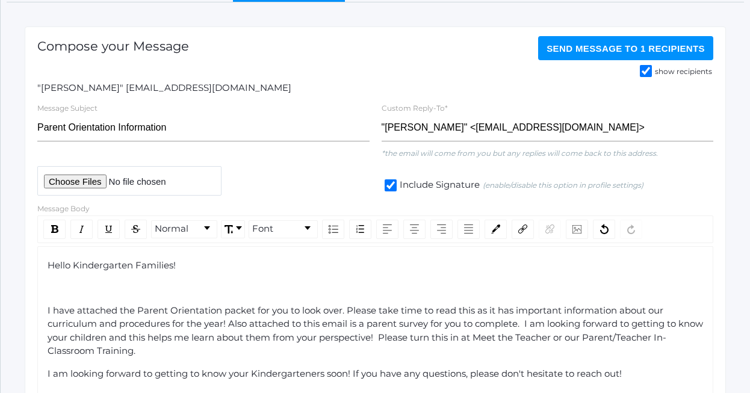
scroll to position [140, 0]
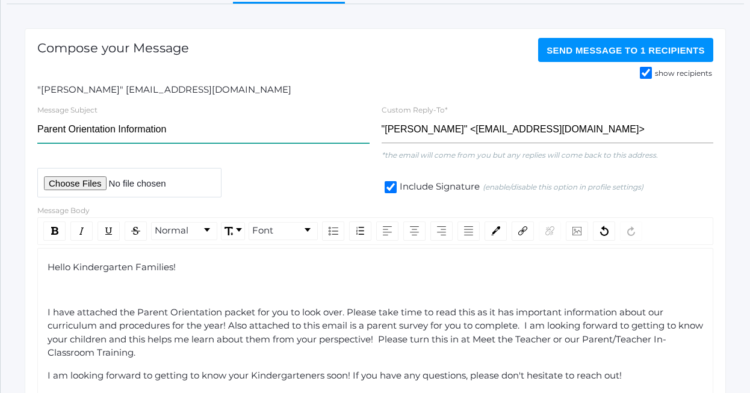
click at [251, 128] on input "Parent Orientation Information" at bounding box center [203, 129] width 332 height 27
click at [144, 130] on input "Parent Orientation Information - Test" at bounding box center [203, 129] width 332 height 27
click at [258, 135] on input "Parent Orientation - Test" at bounding box center [203, 129] width 332 height 27
type input "Parent Orientation - Test"
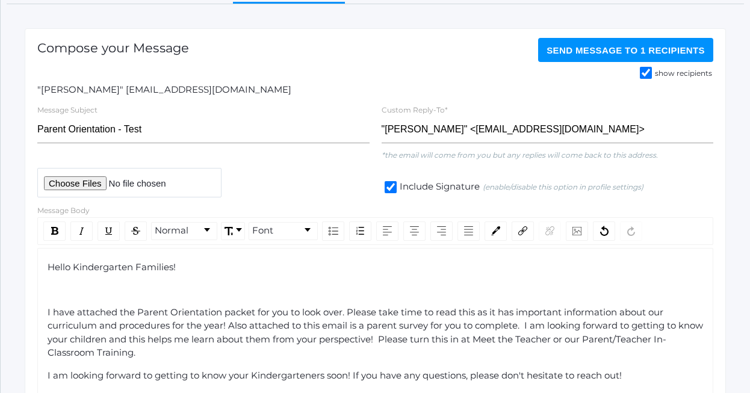
click at [574, 49] on span "Send Message to 1 recipients" at bounding box center [625, 50] width 158 height 10
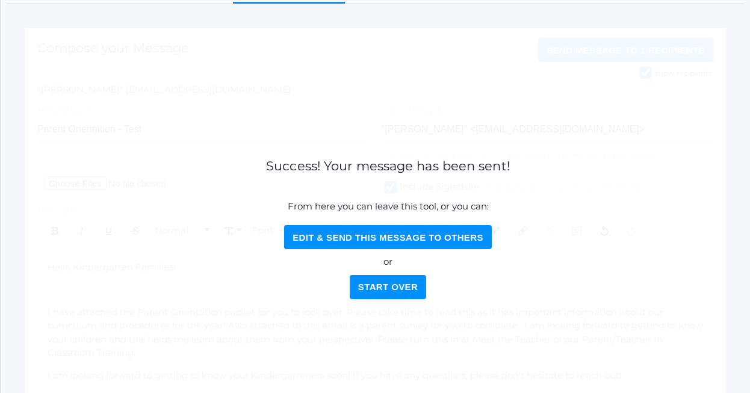
click at [395, 241] on button "Edit & Send this Message to Others" at bounding box center [388, 237] width 208 height 24
select select "Enrolled"
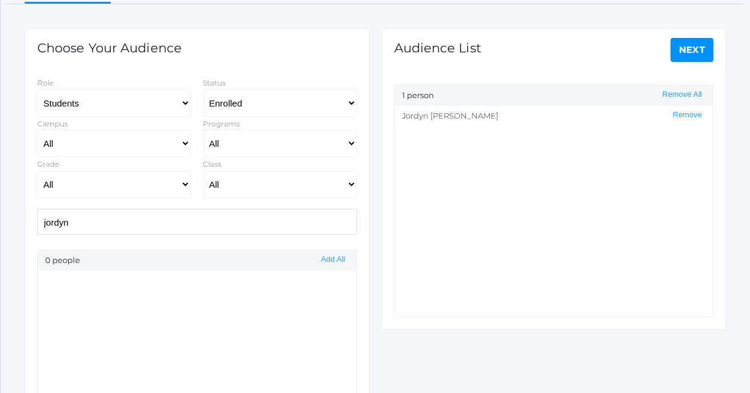
drag, startPoint x: 88, startPoint y: 224, endPoint x: 16, endPoint y: 221, distance: 72.3
click at [16, 221] on div "Communications See Sent Communications 1. Target Audience 2. Filter Recipients …" at bounding box center [375, 205] width 749 height 579
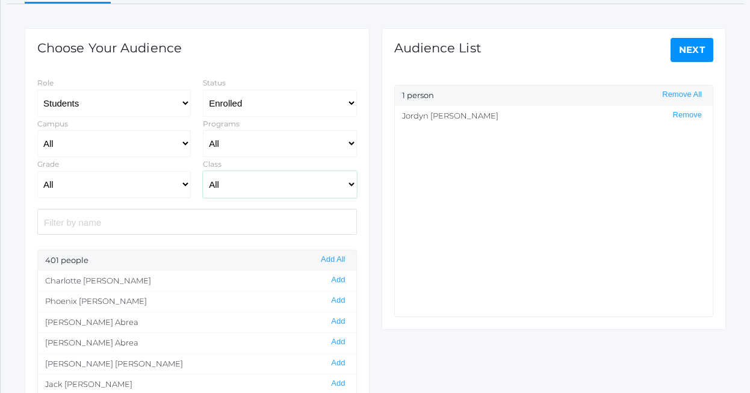
click at [223, 182] on select "All 01LA - First Grade Barber 01LA - First Grade Watson 02LA - Second Grade Bal…" at bounding box center [279, 184] width 153 height 27
click at [337, 259] on button "Add All" at bounding box center [332, 260] width 31 height 10
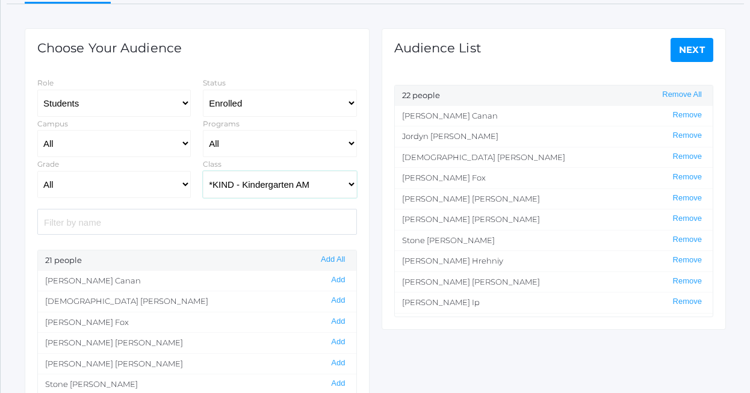
click at [328, 185] on select "All 01LA - First Grade Barber 01LA - First Grade Watson 02LA - Second Grade Bal…" at bounding box center [279, 184] width 153 height 27
select select "2131"
click at [339, 259] on button "Add All" at bounding box center [332, 260] width 31 height 10
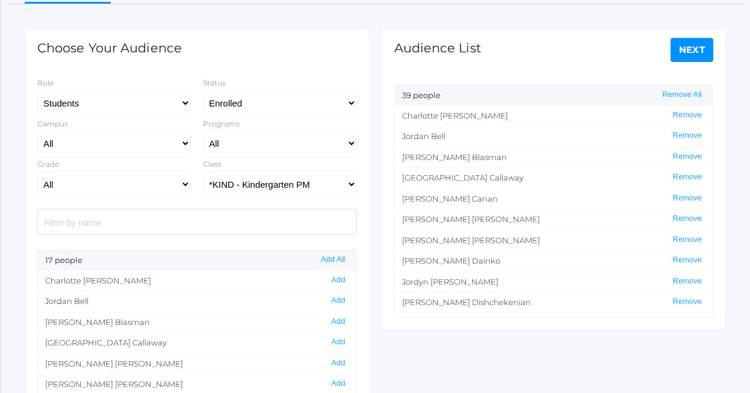
click at [682, 51] on link "Next" at bounding box center [691, 50] width 43 height 24
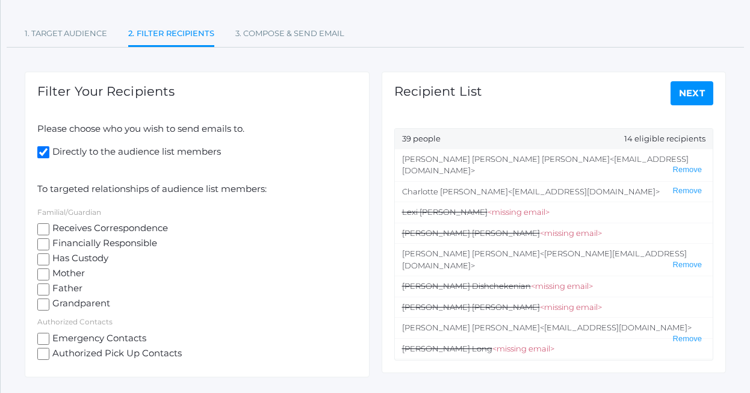
scroll to position [134, 0]
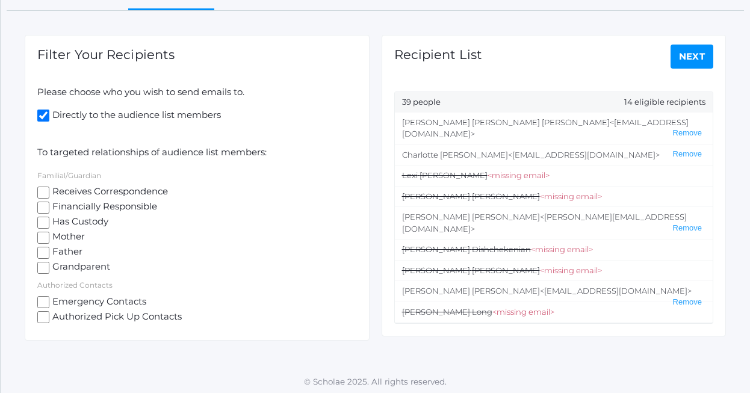
click at [43, 239] on input "Mother" at bounding box center [43, 238] width 12 height 12
checkbox input "true"
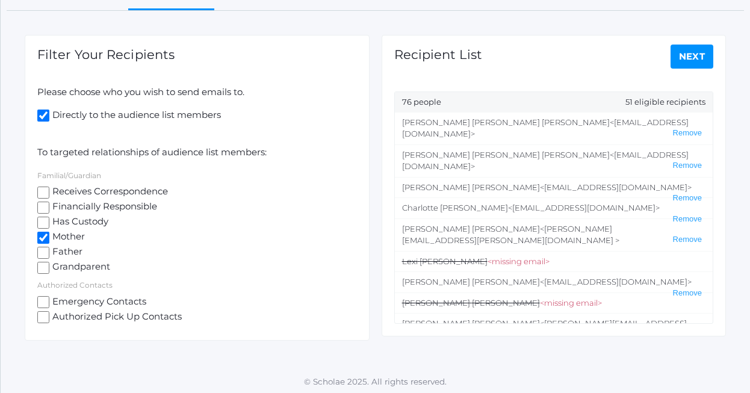
click at [44, 247] on input "Father" at bounding box center [43, 253] width 12 height 12
checkbox input "true"
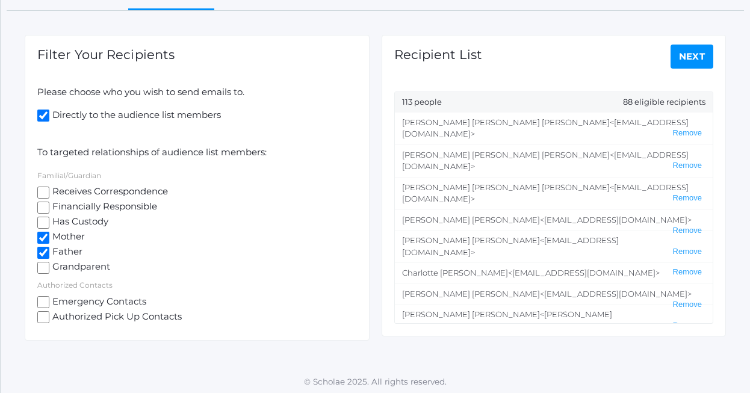
click at [43, 114] on input "Directly to the audience list members" at bounding box center [43, 116] width 12 height 12
checkbox input "false"
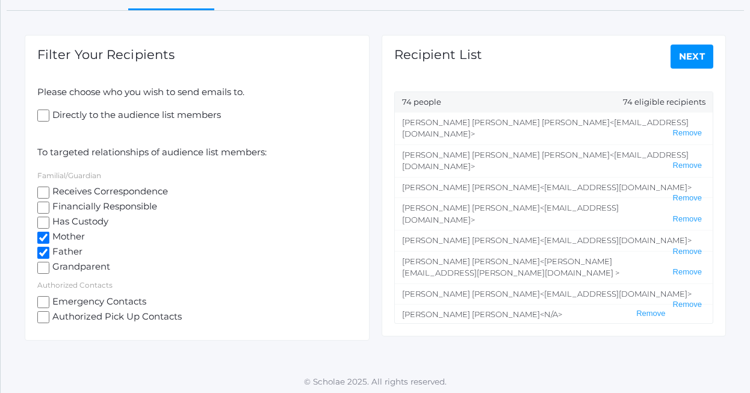
click at [44, 193] on input "Receives Correspondence" at bounding box center [43, 193] width 12 height 12
click at [43, 193] on input "Receives Correspondence" at bounding box center [43, 193] width 12 height 12
checkbox input "false"
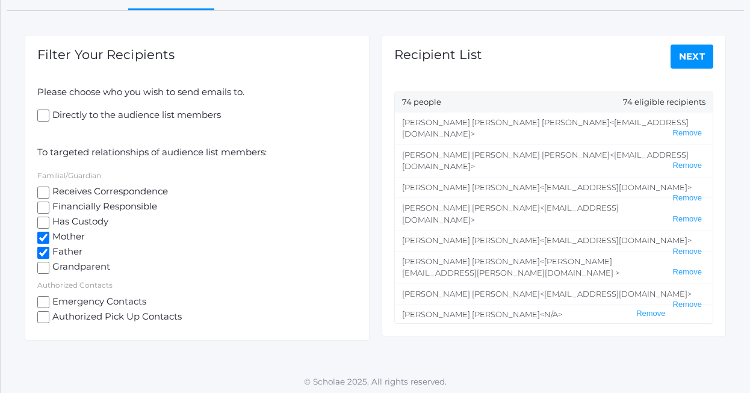
click at [690, 56] on link "Next" at bounding box center [691, 57] width 43 height 24
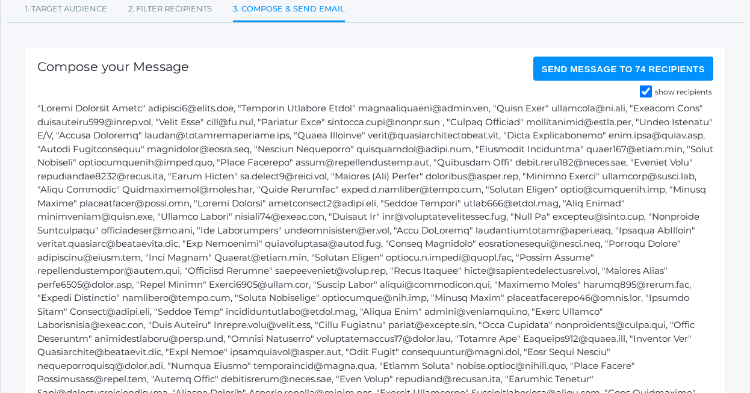
scroll to position [123, 0]
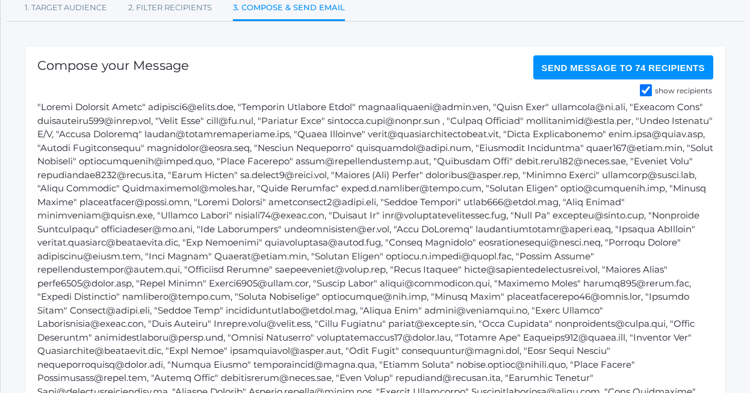
click at [648, 91] on input "show recipients" at bounding box center [646, 90] width 12 height 12
checkbox input "false"
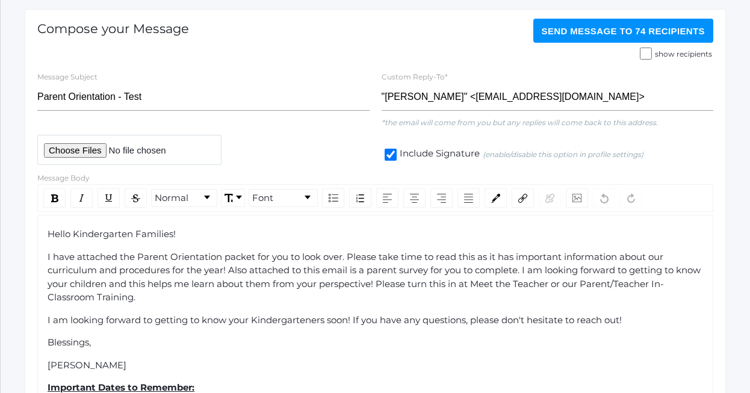
scroll to position [170, 0]
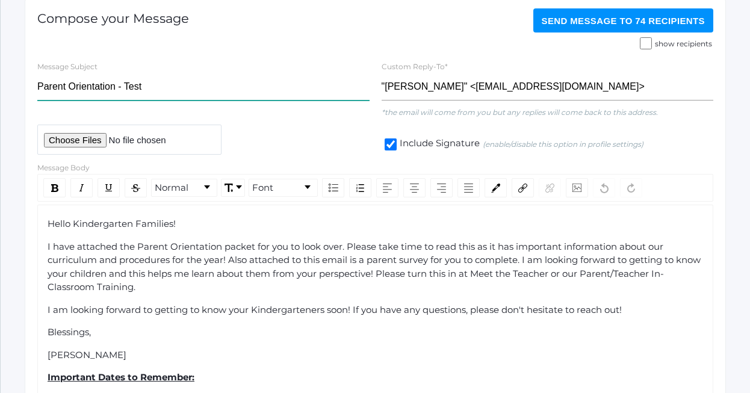
drag, startPoint x: 158, startPoint y: 89, endPoint x: 119, endPoint y: 88, distance: 39.7
click at [119, 88] on input "Parent Orientation - Test" at bounding box center [203, 86] width 332 height 27
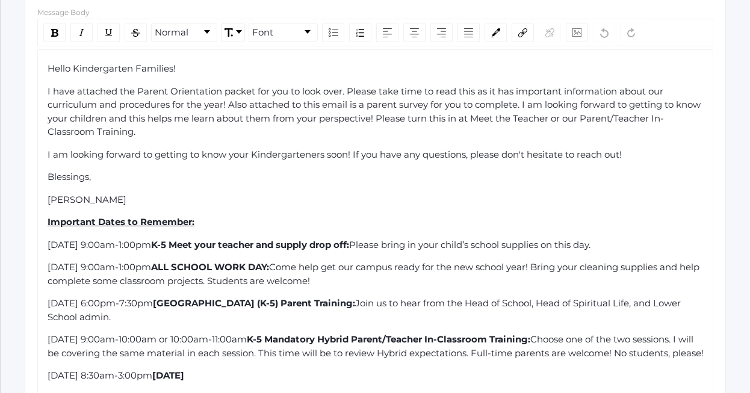
scroll to position [306, 0]
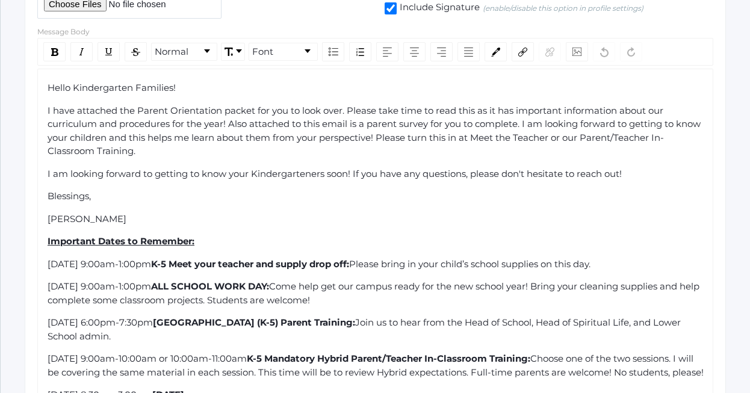
type input "Parent Orientation"
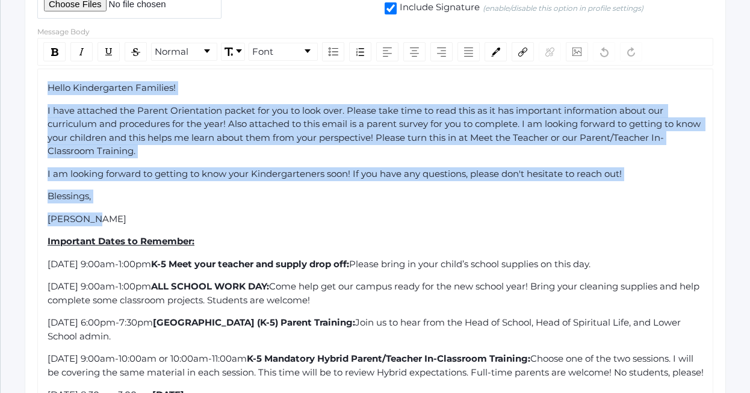
drag, startPoint x: 111, startPoint y: 220, endPoint x: 40, endPoint y: 84, distance: 153.4
click at [40, 84] on div "Hello Kindergarten Families! I have attached the Parent Orientation packet for …" at bounding box center [375, 242] width 676 height 346
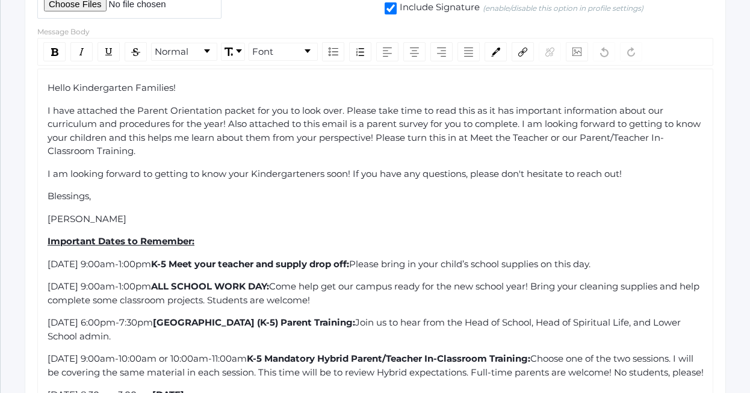
scroll to position [272, 0]
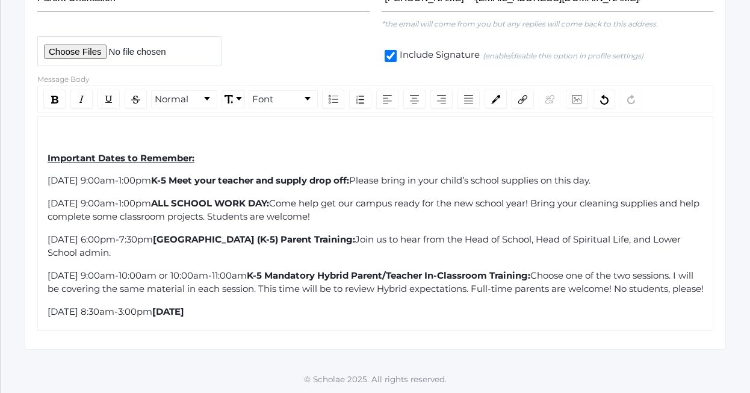
drag, startPoint x: 224, startPoint y: 167, endPoint x: 40, endPoint y: 165, distance: 183.5
click at [40, 165] on div "Important Dates to Remember: Saturday, August 23rd, 9:00am-1:00pm K-5 Meet your…" at bounding box center [375, 223] width 676 height 215
click at [501, 90] on div "rdw-color-picker" at bounding box center [495, 99] width 22 height 19
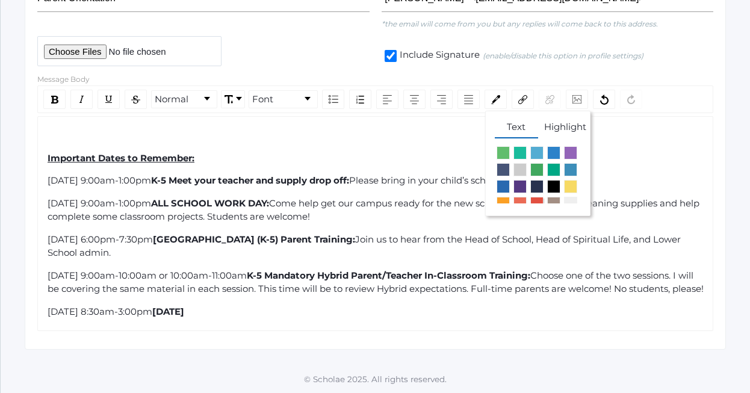
click at [538, 197] on span "rdw-color-picker" at bounding box center [536, 203] width 13 height 13
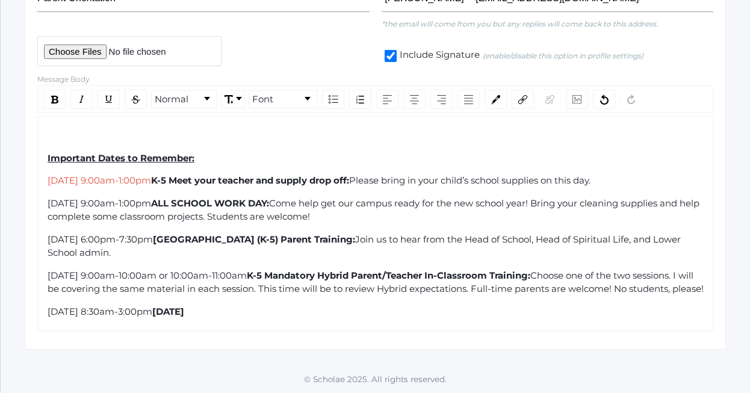
drag, startPoint x: 223, startPoint y: 190, endPoint x: 48, endPoint y: 190, distance: 174.5
click at [48, 197] on span "Saturday, August 23rd, 9:00am-1:00pm" at bounding box center [99, 202] width 103 height 11
click at [501, 90] on div "rdw-color-picker" at bounding box center [495, 99] width 22 height 19
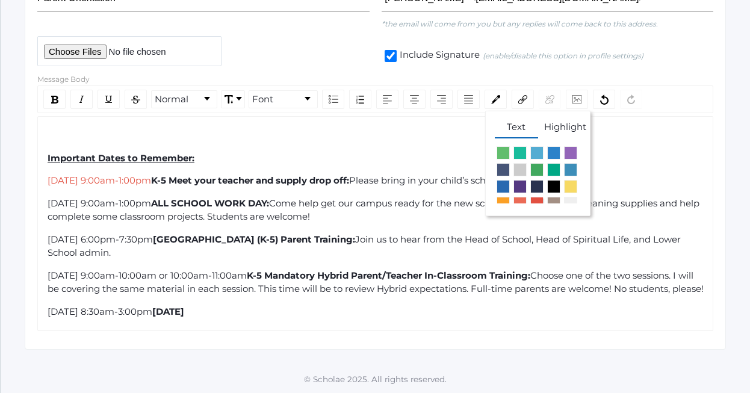
click at [537, 197] on span "rdw-color-picker" at bounding box center [536, 203] width 13 height 13
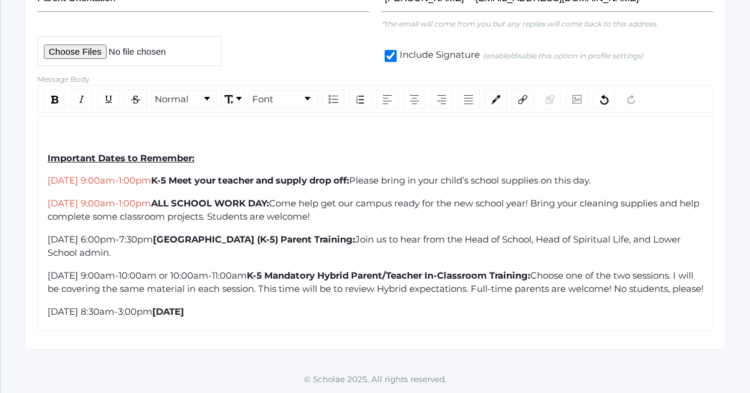
drag, startPoint x: 220, startPoint y: 226, endPoint x: 48, endPoint y: 226, distance: 172.1
click at [48, 233] on div "Monday, August 25th 6:00pm-7:30pm Mandatory Lower School (K-5) Parent Training:…" at bounding box center [376, 246] width 656 height 27
click at [493, 95] on img "rdw-color-picker" at bounding box center [495, 99] width 9 height 9
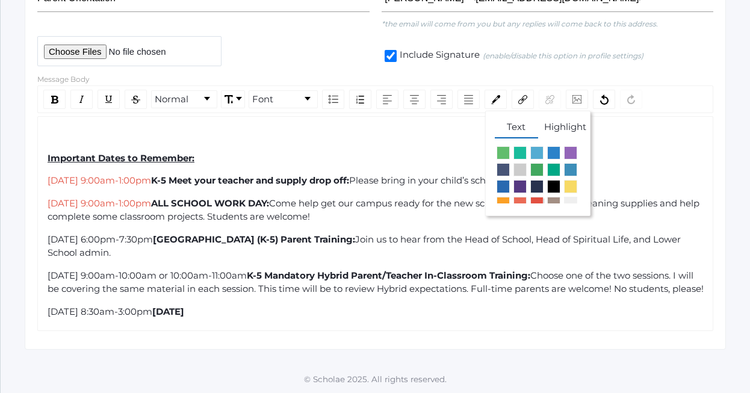
click at [535, 197] on span "rdw-color-picker" at bounding box center [536, 203] width 13 height 13
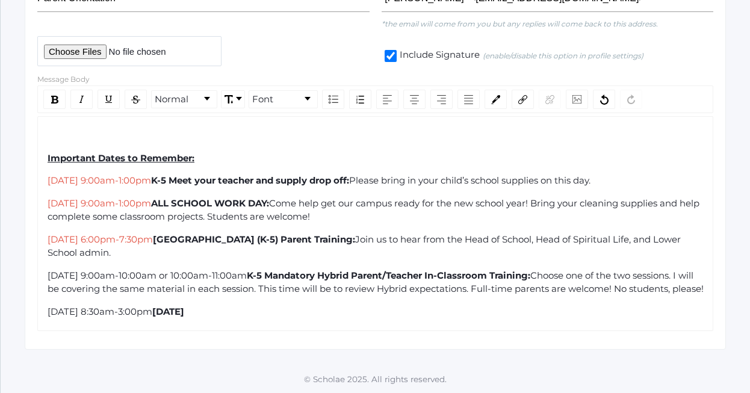
drag, startPoint x: 316, startPoint y: 261, endPoint x: 40, endPoint y: 268, distance: 275.7
click at [41, 268] on div "Important Dates to Remember: Saturday, August 23rd, 9:00am-1:00pm K-5 Meet your…" at bounding box center [375, 223] width 676 height 215
click at [499, 95] on img "rdw-color-picker" at bounding box center [495, 99] width 9 height 9
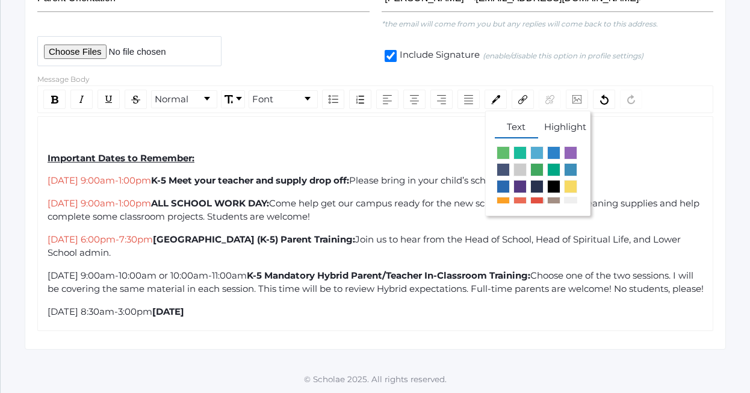
click at [536, 197] on span "rdw-color-picker" at bounding box center [536, 203] width 13 height 13
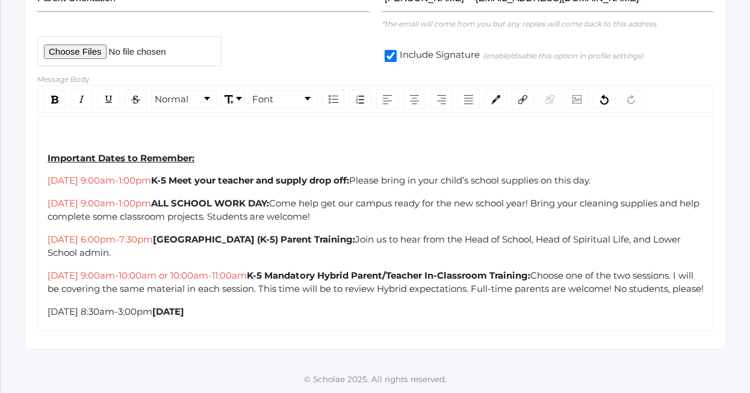
drag, startPoint x: 226, startPoint y: 312, endPoint x: 43, endPoint y: 311, distance: 182.9
click at [44, 311] on div "Important Dates to Remember: Saturday, August 23rd, 9:00am-1:00pm K-5 Meet your…" at bounding box center [375, 223] width 676 height 215
click at [502, 91] on div "rdw-color-picker" at bounding box center [495, 99] width 22 height 19
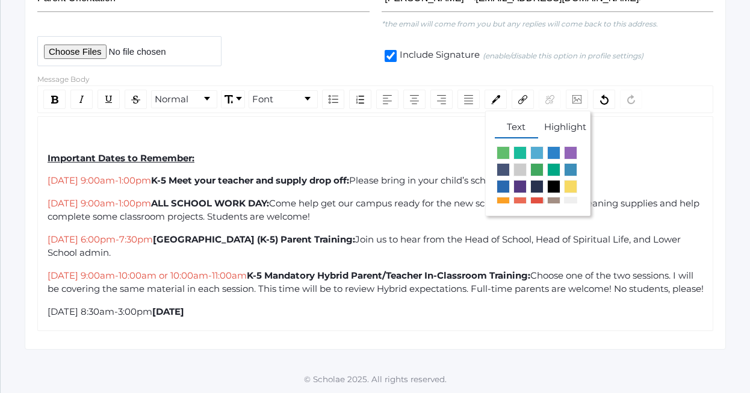
click at [538, 197] on span "rdw-color-picker" at bounding box center [536, 203] width 13 height 13
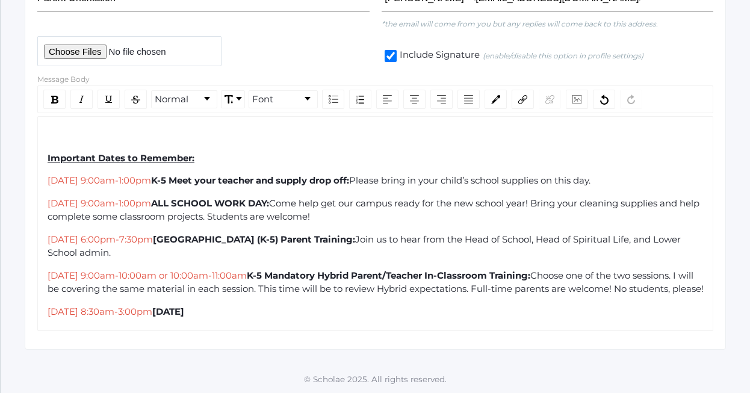
click at [161, 129] on div "rdw-editor" at bounding box center [376, 136] width 656 height 14
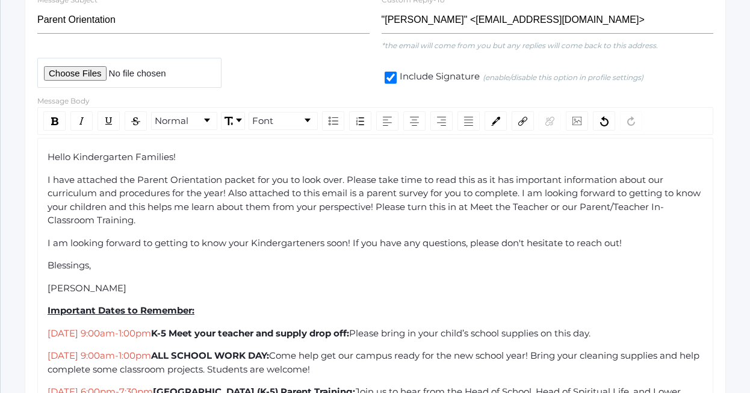
scroll to position [233, 0]
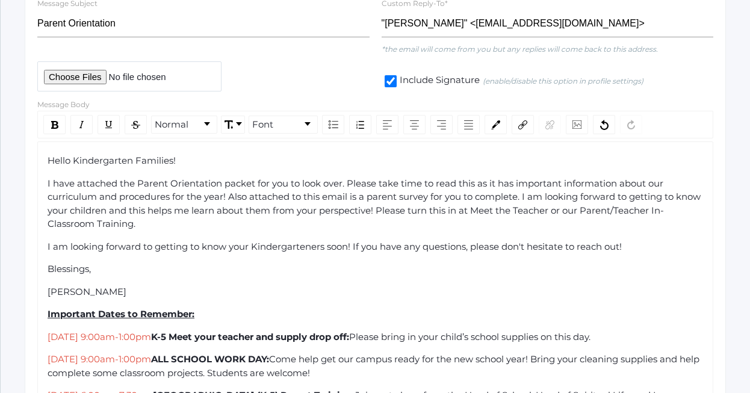
click at [88, 80] on input "file" at bounding box center [129, 75] width 184 height 29
click at [67, 78] on input "file" at bounding box center [129, 75] width 184 height 29
type input "C:\fakepath\Kindergarten Parent Orientation 2025-26 .pdf"
click at [206, 162] on div "Hello Kindergarten Families!" at bounding box center [376, 161] width 656 height 14
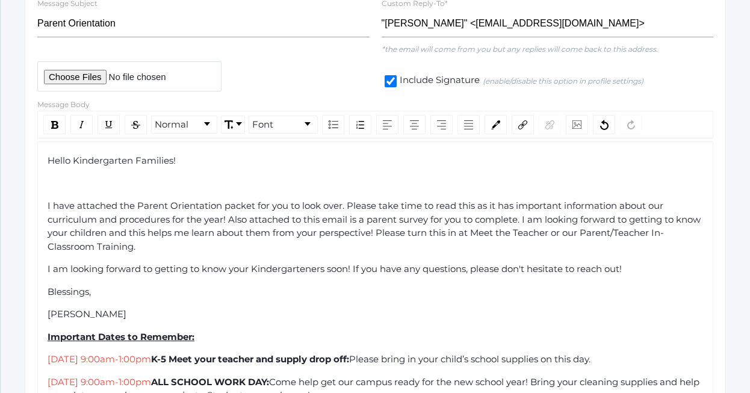
click at [168, 246] on div "I have attached the Parent Orientation packet for you to look over. Please take…" at bounding box center [376, 226] width 656 height 54
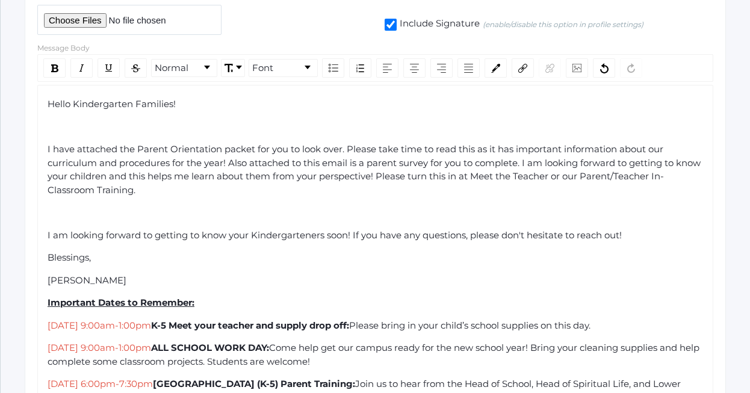
scroll to position [292, 0]
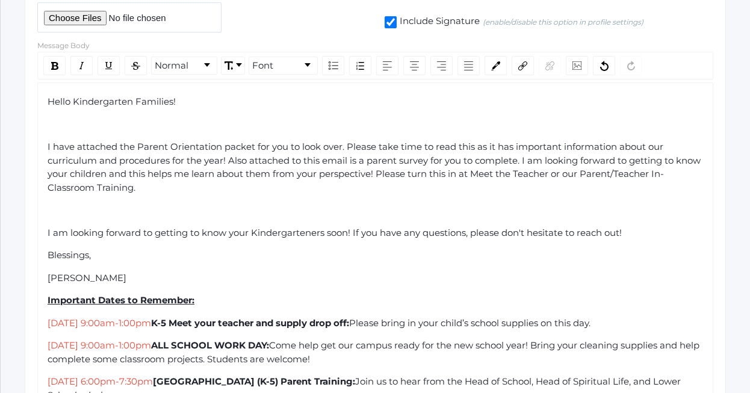
click at [133, 275] on div "Ms. Dewey" at bounding box center [376, 278] width 656 height 14
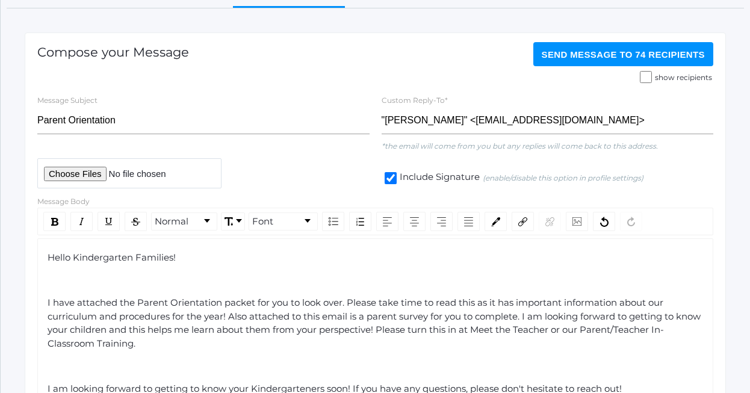
scroll to position [123, 0]
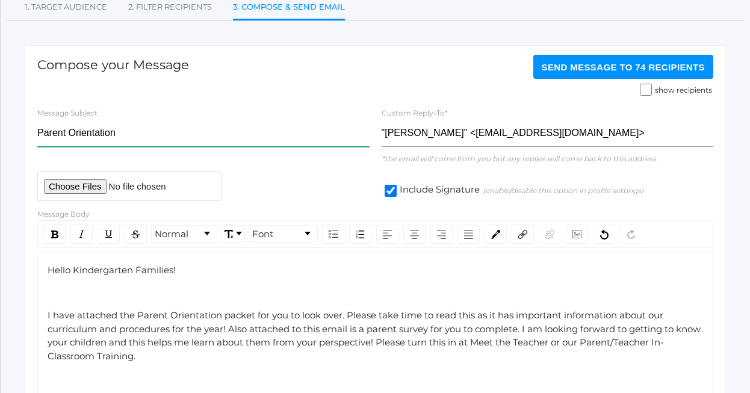
drag, startPoint x: 117, startPoint y: 135, endPoint x: 36, endPoint y: 133, distance: 81.9
click at [36, 133] on div "Message Subject Parent Orientation" at bounding box center [203, 129] width 344 height 46
click at [255, 128] on input "Parent Orientation" at bounding box center [203, 133] width 332 height 27
click at [38, 134] on input "Parent Orientation" at bounding box center [203, 133] width 332 height 27
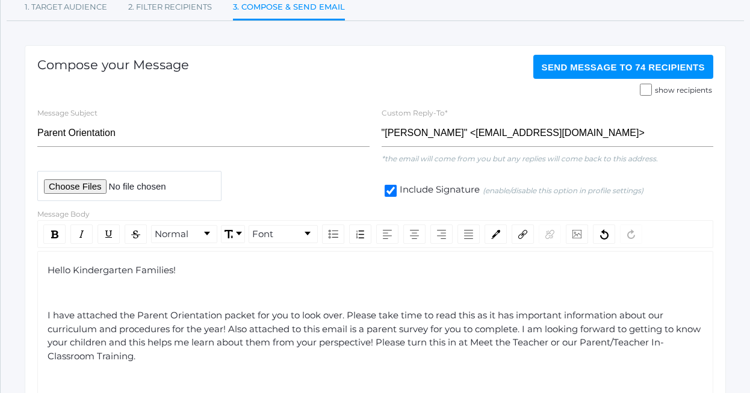
click at [98, 273] on span "Hello Kindergarten Families!" at bounding box center [112, 269] width 128 height 11
copy span "Kindergarten"
click at [31, 137] on div "Message Subject Parent Orientation" at bounding box center [203, 129] width 344 height 46
click at [34, 133] on div "Message Subject Parent Orientation" at bounding box center [203, 129] width 344 height 46
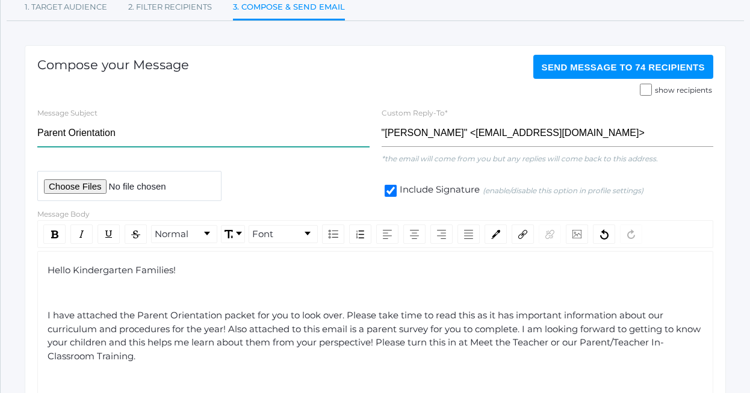
click at [39, 132] on input "Parent Orientation" at bounding box center [203, 133] width 332 height 27
paste input "Kindergarten"
click at [188, 134] on input "Kindergarten Parent Orientation" at bounding box center [203, 133] width 332 height 27
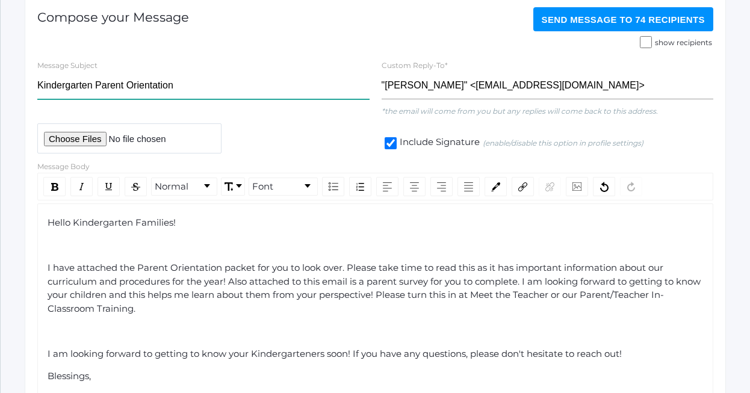
scroll to position [164, 0]
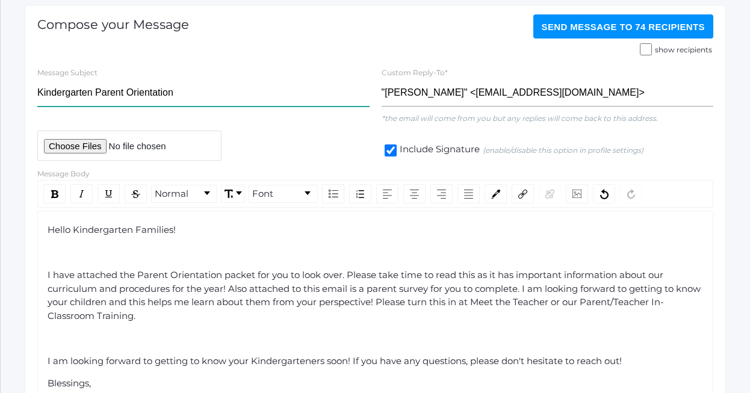
type input "Kindergarten Parent Orientation"
click at [611, 29] on span "Send Message to 74 recipients" at bounding box center [624, 27] width 164 height 10
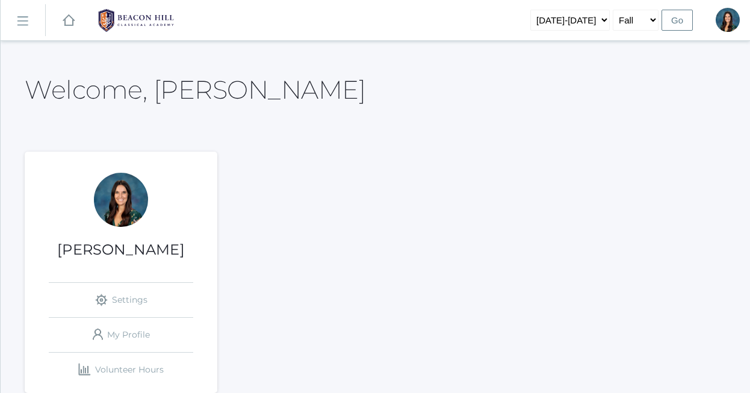
click at [23, 14] on link "icons/ui/navigation/hamburger Created with Sketch." at bounding box center [23, 20] width 45 height 32
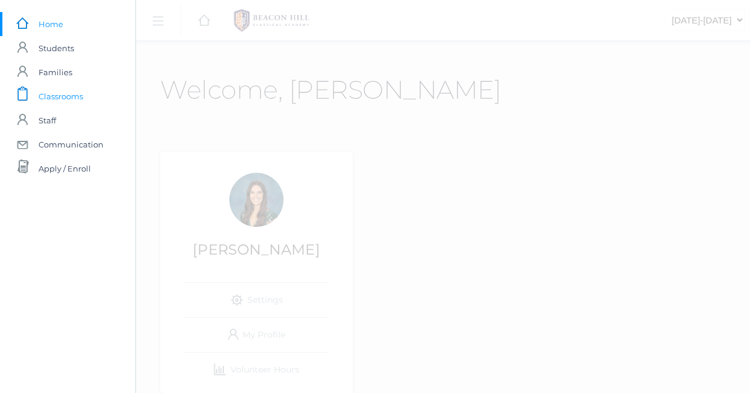
click at [63, 96] on span "Classrooms" at bounding box center [61, 96] width 45 height 24
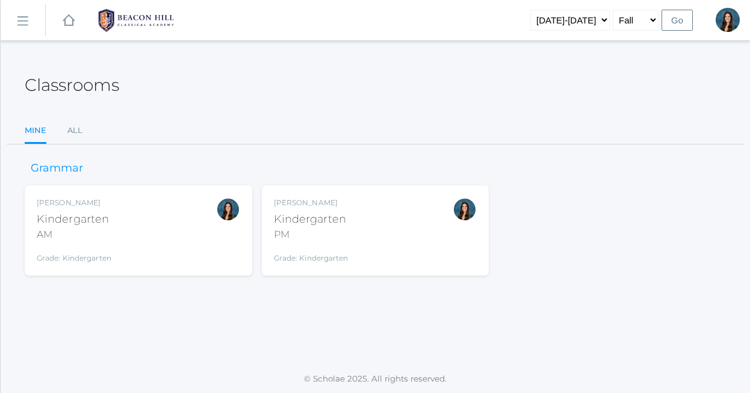
click at [20, 15] on rect at bounding box center [22, 20] width 19 height 19
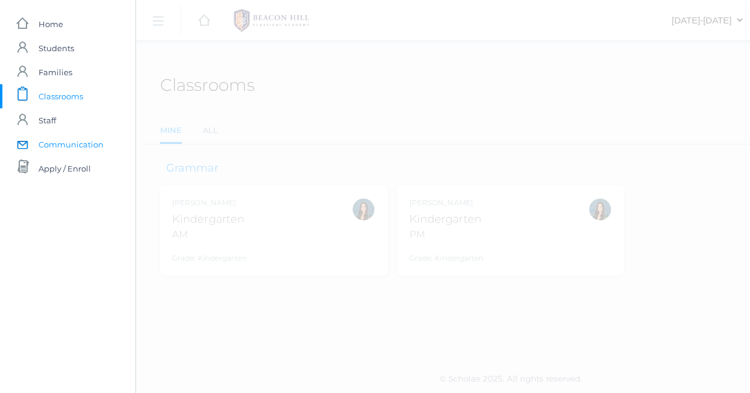
click at [67, 154] on span "Communication" at bounding box center [71, 144] width 65 height 24
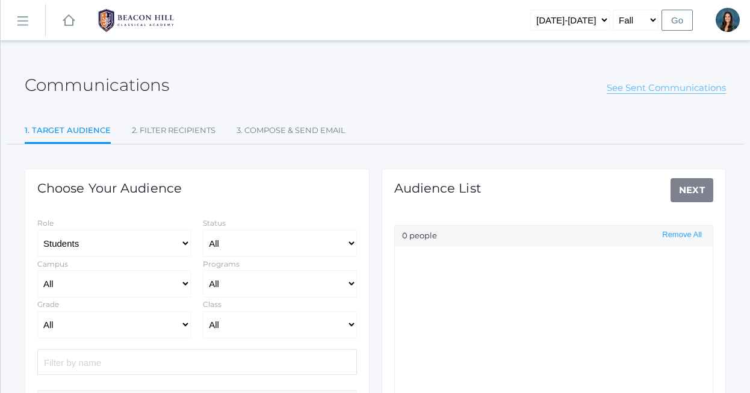
click at [644, 92] on link "See Sent Communications" at bounding box center [666, 88] width 119 height 12
select select "Enrolled"
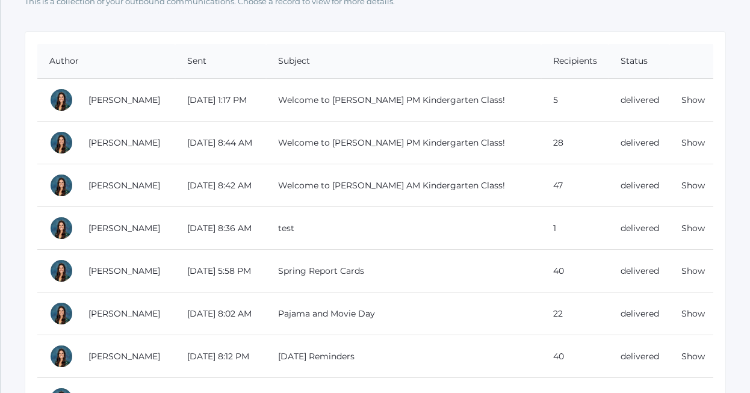
scroll to position [107, 0]
click at [698, 102] on link "Show" at bounding box center [692, 101] width 23 height 11
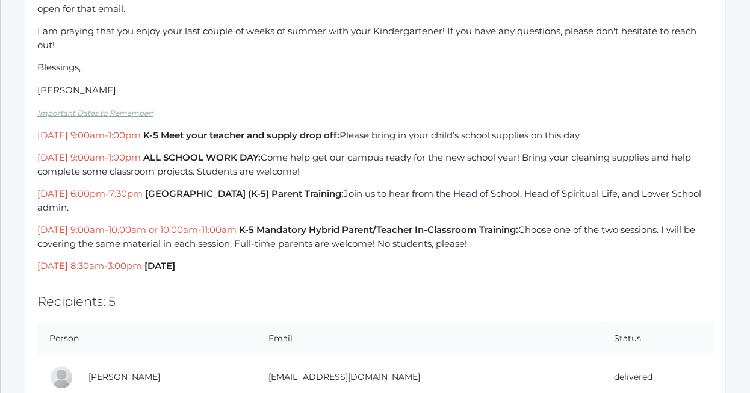
scroll to position [384, 0]
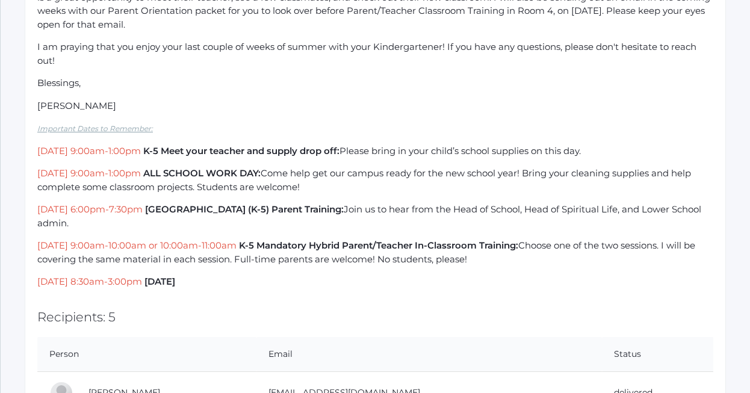
drag, startPoint x: 313, startPoint y: 152, endPoint x: 31, endPoint y: 128, distance: 283.8
click at [31, 128] on div "Subject: Welcome to Ms. Dewey's PM Kindergarten Class! Created by: Jordyn Dewey…" at bounding box center [375, 169] width 701 height 857
copy div "Important Dates to Remember: Saturday, August 23rd, 9:00am-1:00pm K-5 Meet your…"
